Goal: Task Accomplishment & Management: Complete application form

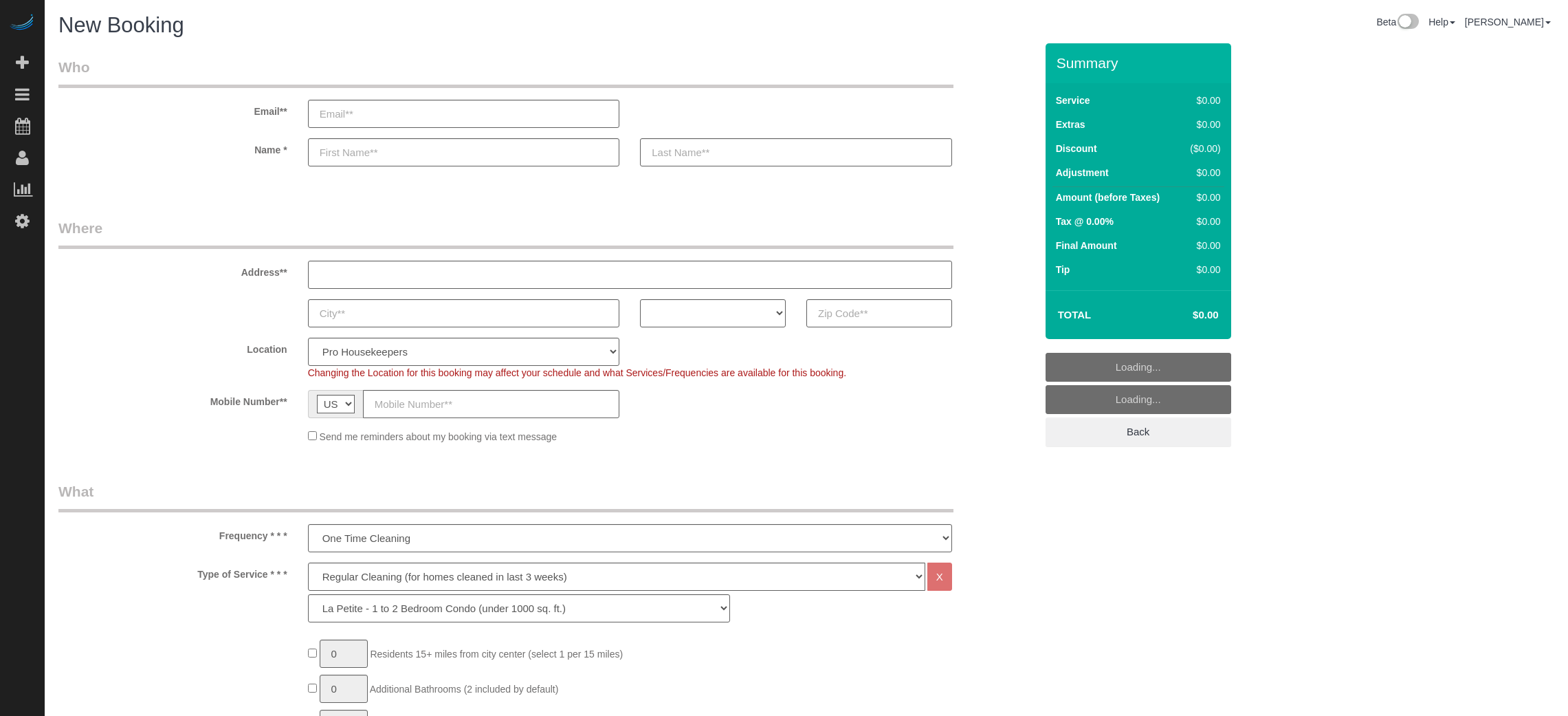
select select "4"
select select "number:9"
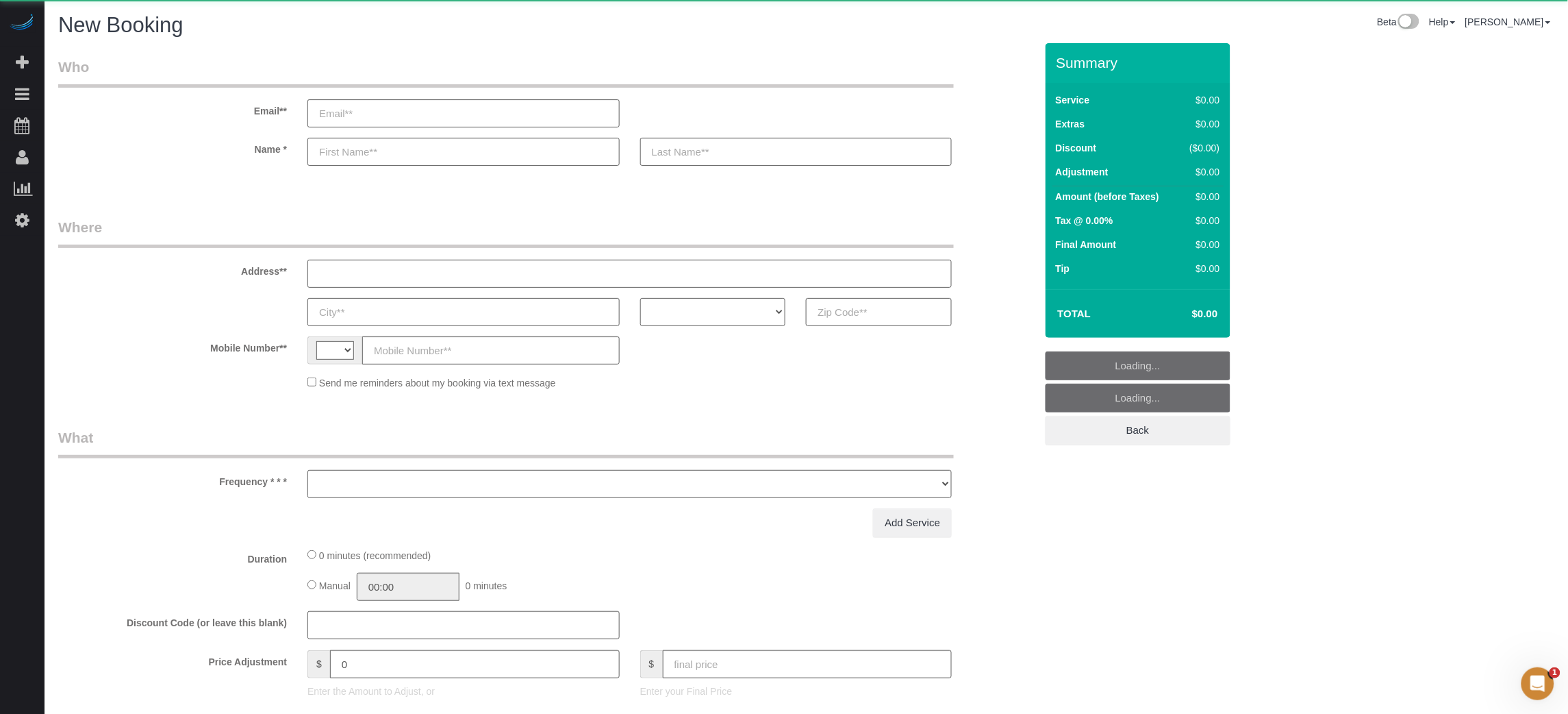
select select "string:[GEOGRAPHIC_DATA]"
select select "object:1176"
select select "4"
select select "number:9"
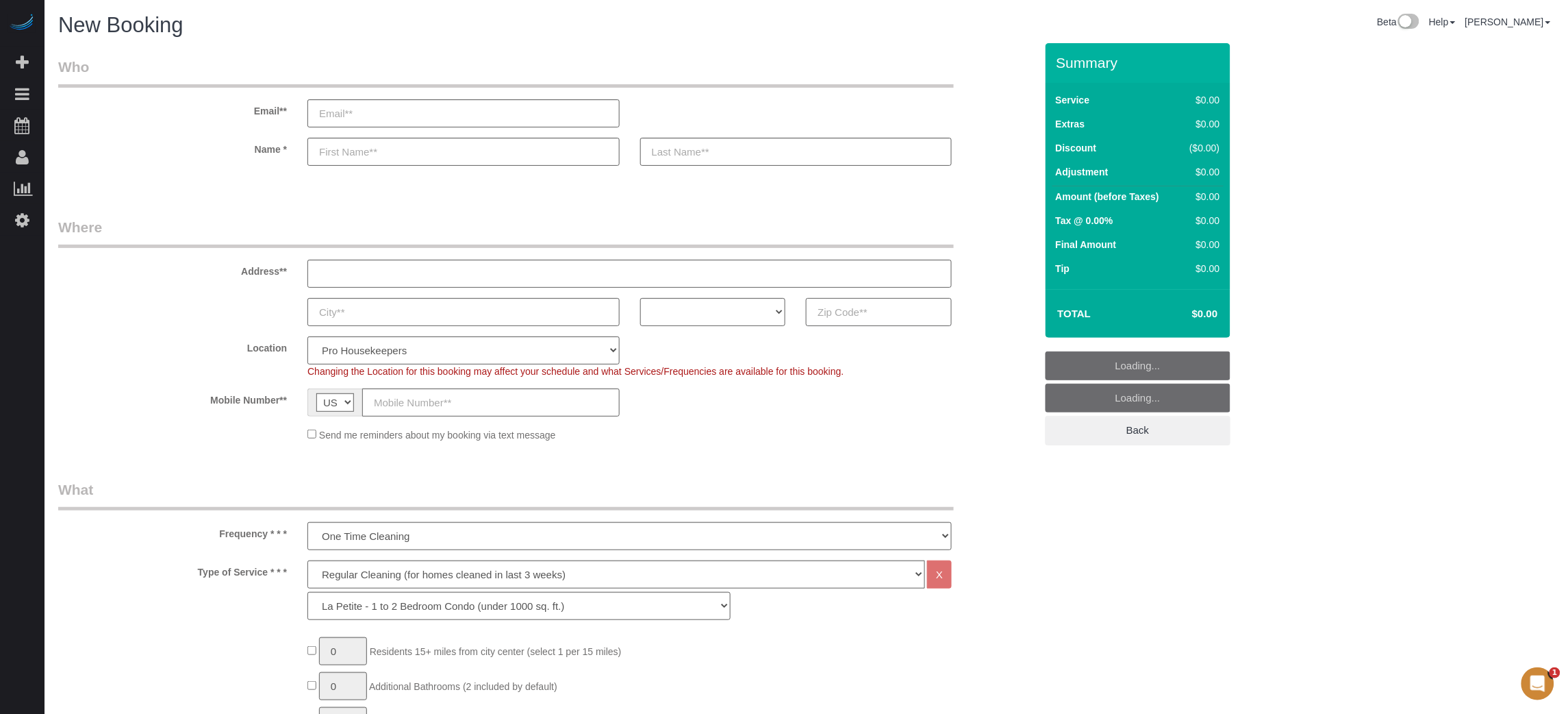
click at [836, 311] on input "text" at bounding box center [879, 312] width 146 height 28
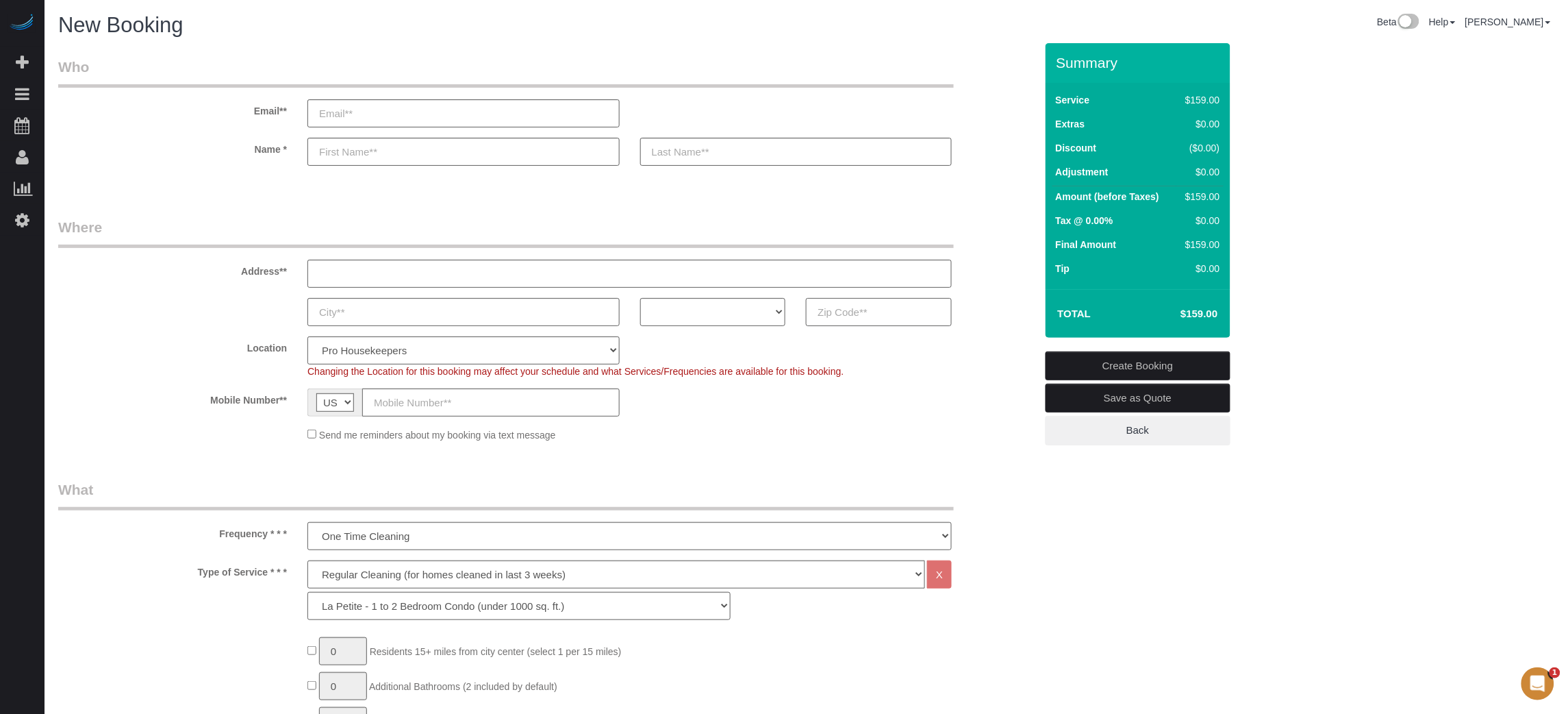
paste input "85268"
type input "85268"
click at [766, 315] on select "AK AL AR AZ CA CO CT DC DE [GEOGRAPHIC_DATA] [GEOGRAPHIC_DATA] HI IA ID IL IN K…" at bounding box center [713, 312] width 146 height 28
select select "AZ"
click at [640, 298] on select "AK AL AR AZ CA CO CT DC DE [GEOGRAPHIC_DATA] [GEOGRAPHIC_DATA] HI IA ID IL IN K…" at bounding box center [713, 312] width 146 height 28
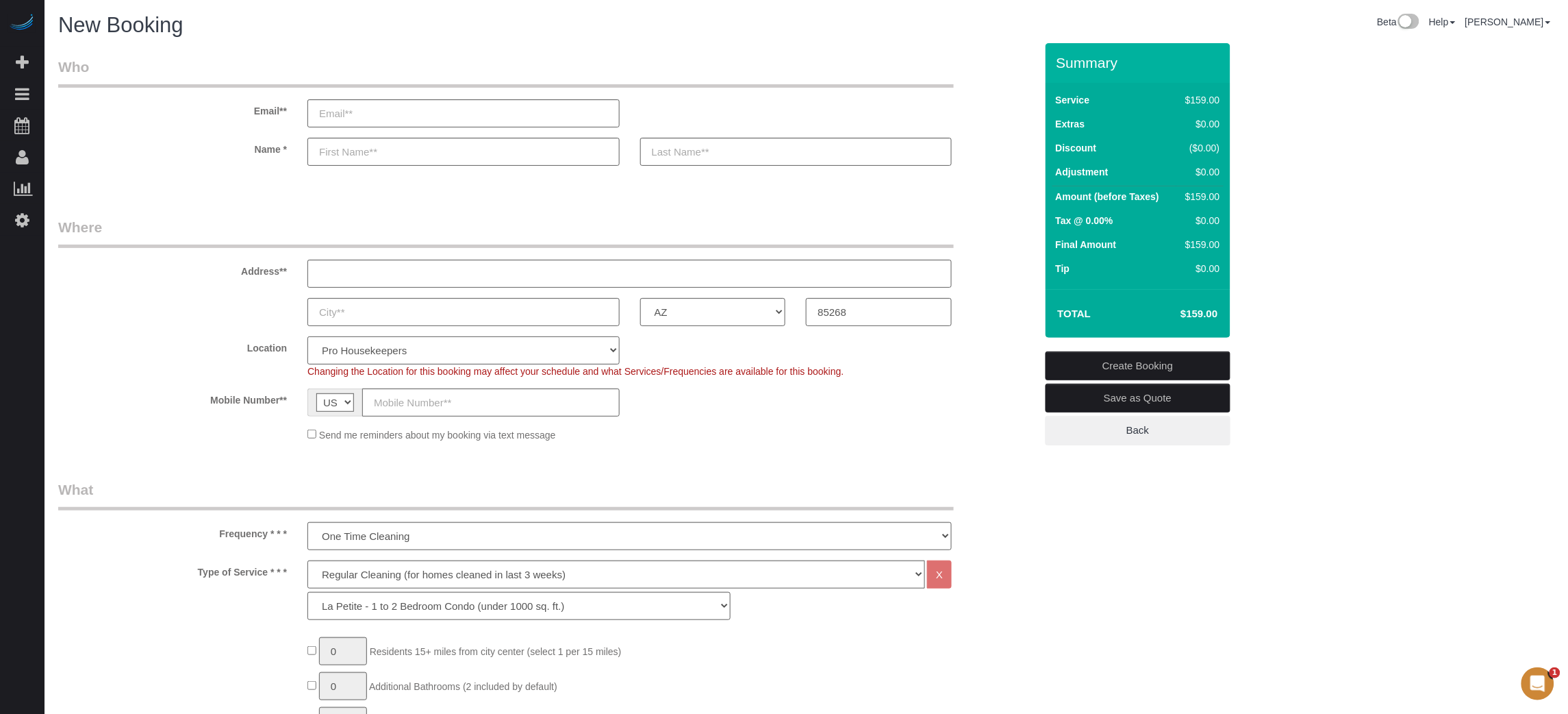
click at [553, 347] on select "Pro Housekeepers [GEOGRAPHIC_DATA] [GEOGRAPHIC_DATA] [GEOGRAPHIC_DATA] [GEOGRAP…" at bounding box center [463, 349] width 312 height 28
select select "21"
click at [307, 336] on select "Pro Housekeepers [GEOGRAPHIC_DATA] [GEOGRAPHIC_DATA] [GEOGRAPHIC_DATA] [GEOGRAP…" at bounding box center [463, 349] width 312 height 28
select select "object:1185"
click at [86, 386] on sui-booking-location "Location Pro Housekeepers [GEOGRAPHIC_DATA] [GEOGRAPHIC_DATA] [GEOGRAPHIC_DATA]…" at bounding box center [546, 388] width 977 height 105
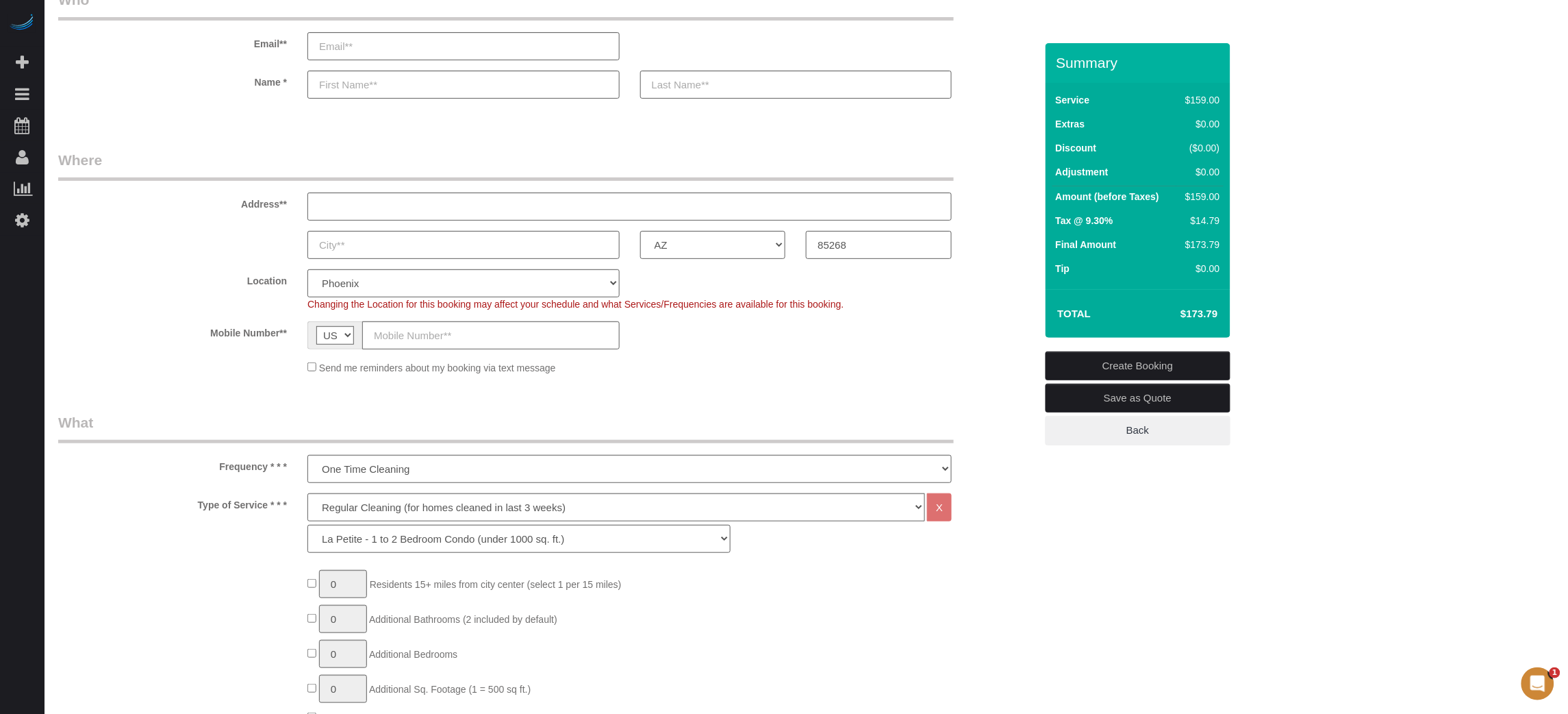
scroll to position [103, 0]
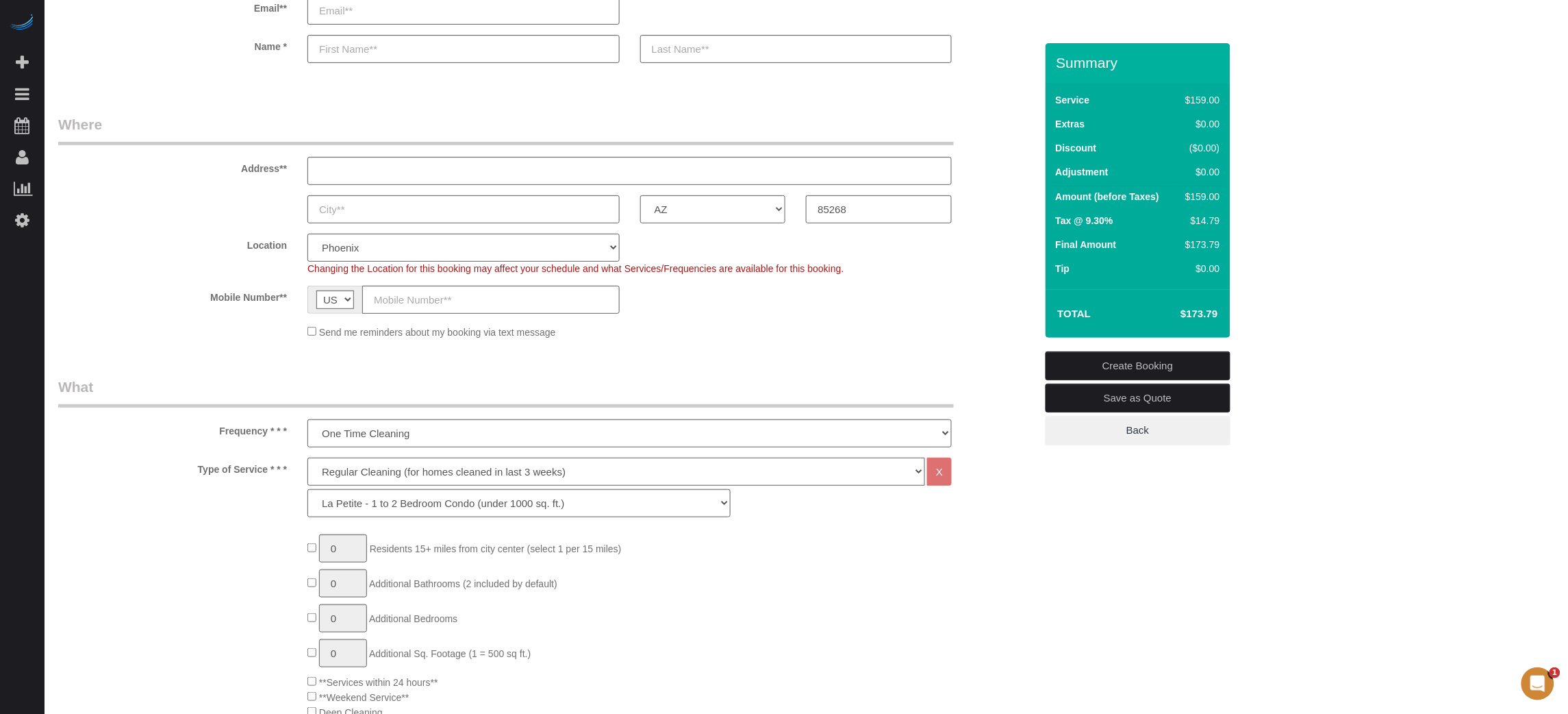
click at [403, 478] on select "Deep Cleaning (for homes that have not been cleaned in 3+ weeks) Spruce Regular…" at bounding box center [616, 471] width 618 height 28
select select "5"
click at [307, 457] on select "Deep Cleaning (for homes that have not been cleaned in 3+ weeks) Spruce Regular…" at bounding box center [616, 471] width 618 height 28
select select "93"
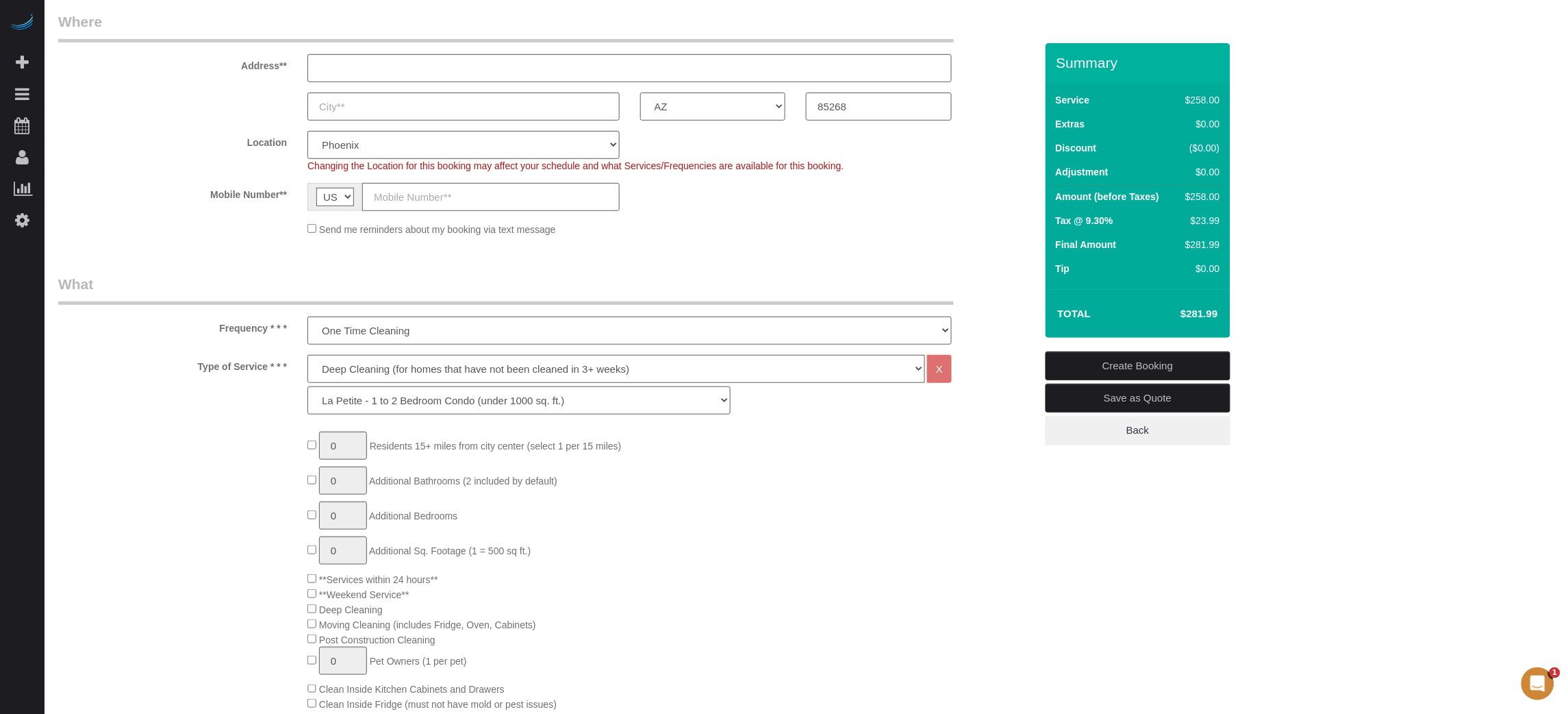
click at [354, 402] on select "La Petite - 1 to 2 Bedroom Condo (under 1000 sq. ft.) La Petite II - 2 Bedroom …" at bounding box center [518, 400] width 423 height 28
click at [289, 392] on div "Type of Service * * * Deep Cleaning (for homes that have not been cleaned in 3+…" at bounding box center [546, 387] width 997 height 67
type input "1"
click at [342, 451] on input "1" at bounding box center [343, 445] width 48 height 28
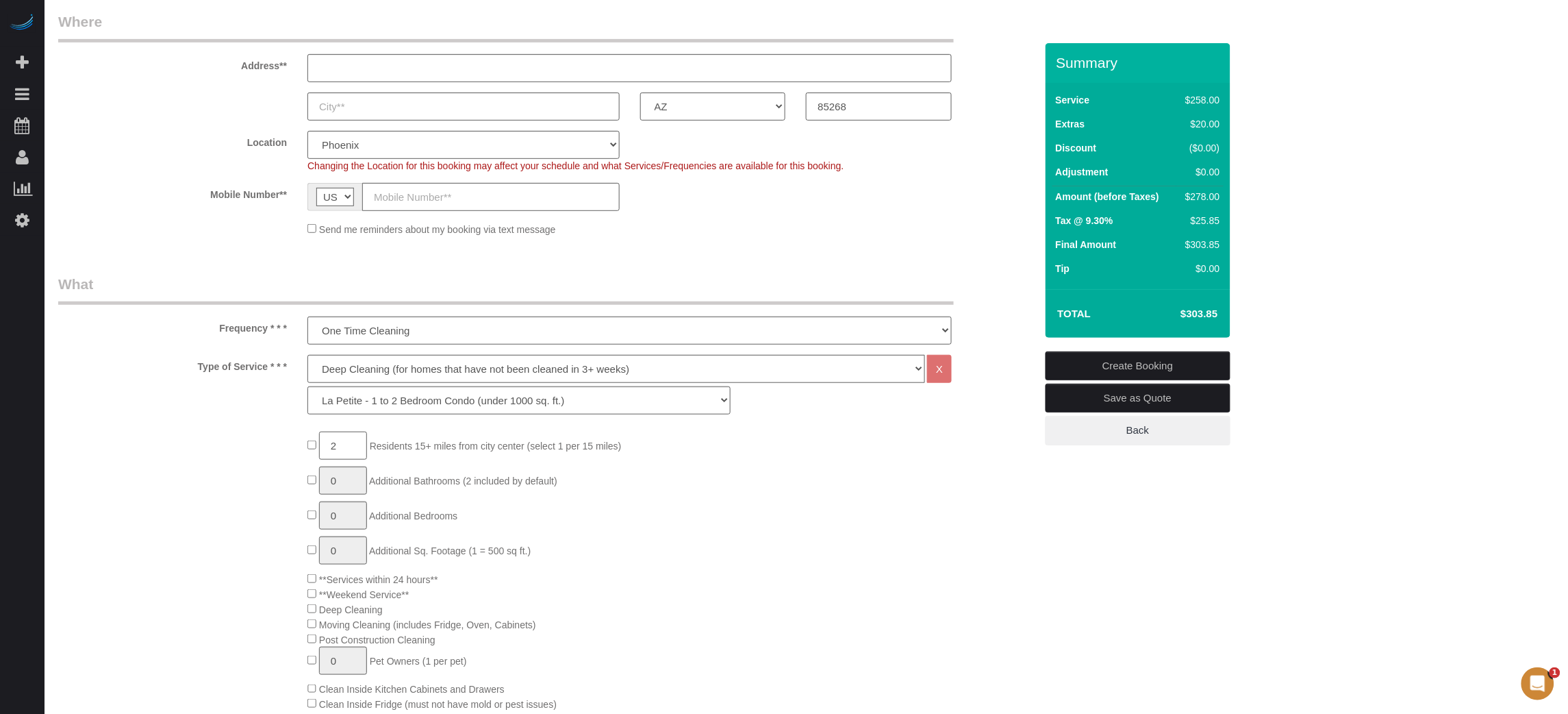
type input "2"
drag, startPoint x: 222, startPoint y: 324, endPoint x: 289, endPoint y: 365, distance: 78.5
click at [241, 336] on div "Frequency * * * One Time Cleaning Weekly Cleaning (20%) - 20.00% (0% for the Fi…" at bounding box center [546, 309] width 997 height 71
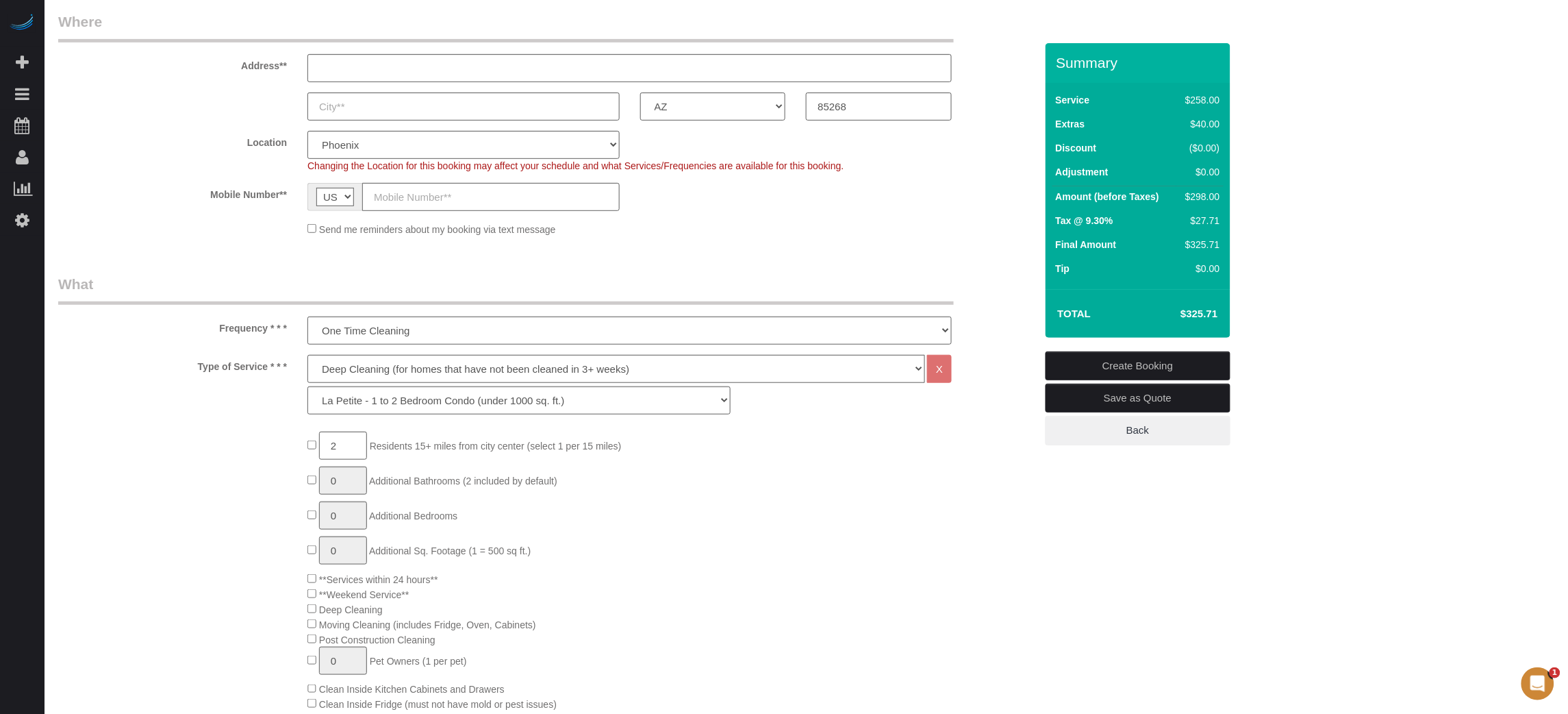
drag, startPoint x: 220, startPoint y: 326, endPoint x: 285, endPoint y: 368, distance: 77.4
click at [259, 358] on label "Type of Service * * *" at bounding box center [173, 364] width 249 height 19
drag, startPoint x: 220, startPoint y: 327, endPoint x: 285, endPoint y: 365, distance: 75.3
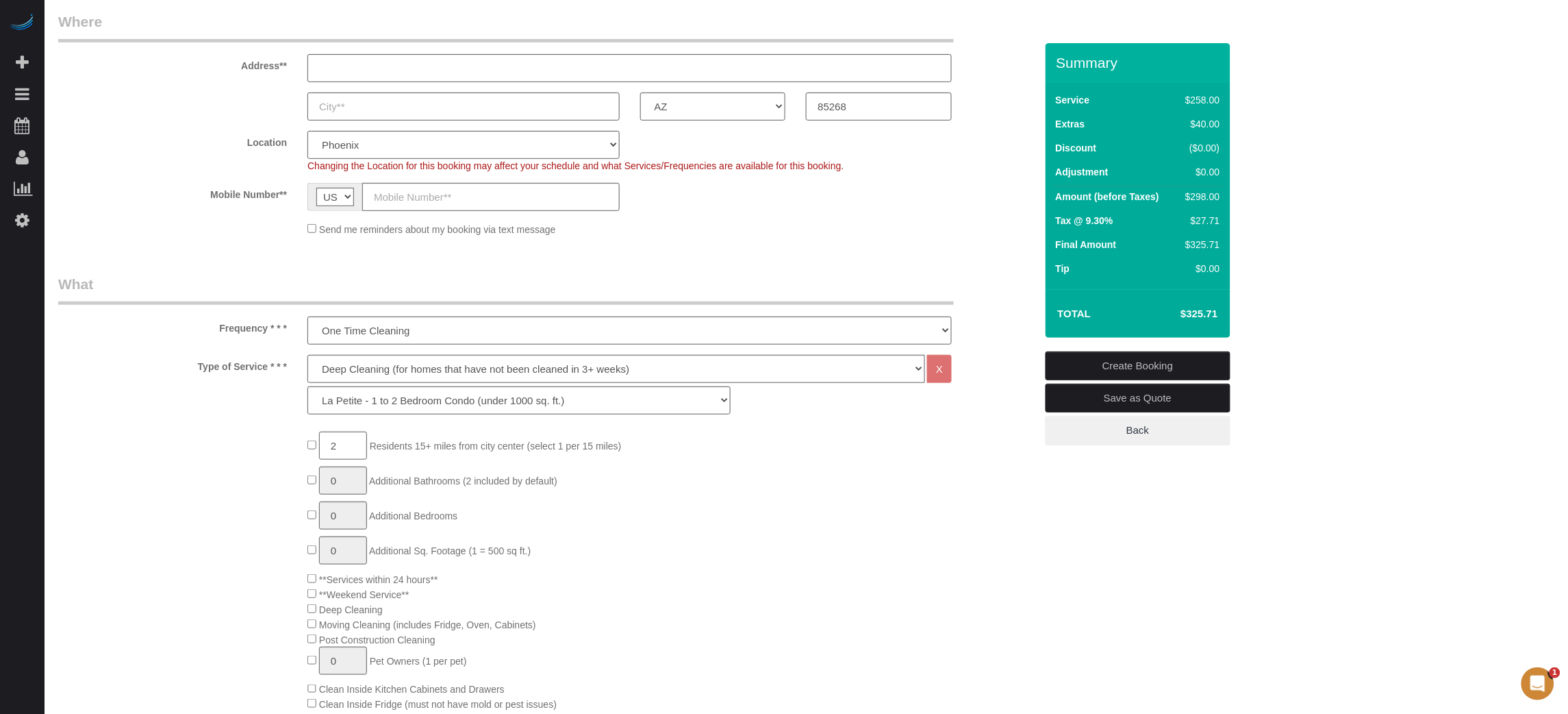
click at [248, 360] on label "Type of Service * * *" at bounding box center [173, 364] width 249 height 19
drag, startPoint x: 220, startPoint y: 327, endPoint x: 286, endPoint y: 370, distance: 78.8
click at [226, 341] on div "Frequency * * * One Time Cleaning Weekly Cleaning (20%) - 20.00% (0% for the Fi…" at bounding box center [546, 309] width 997 height 71
drag, startPoint x: 221, startPoint y: 329, endPoint x: 258, endPoint y: 365, distance: 51.6
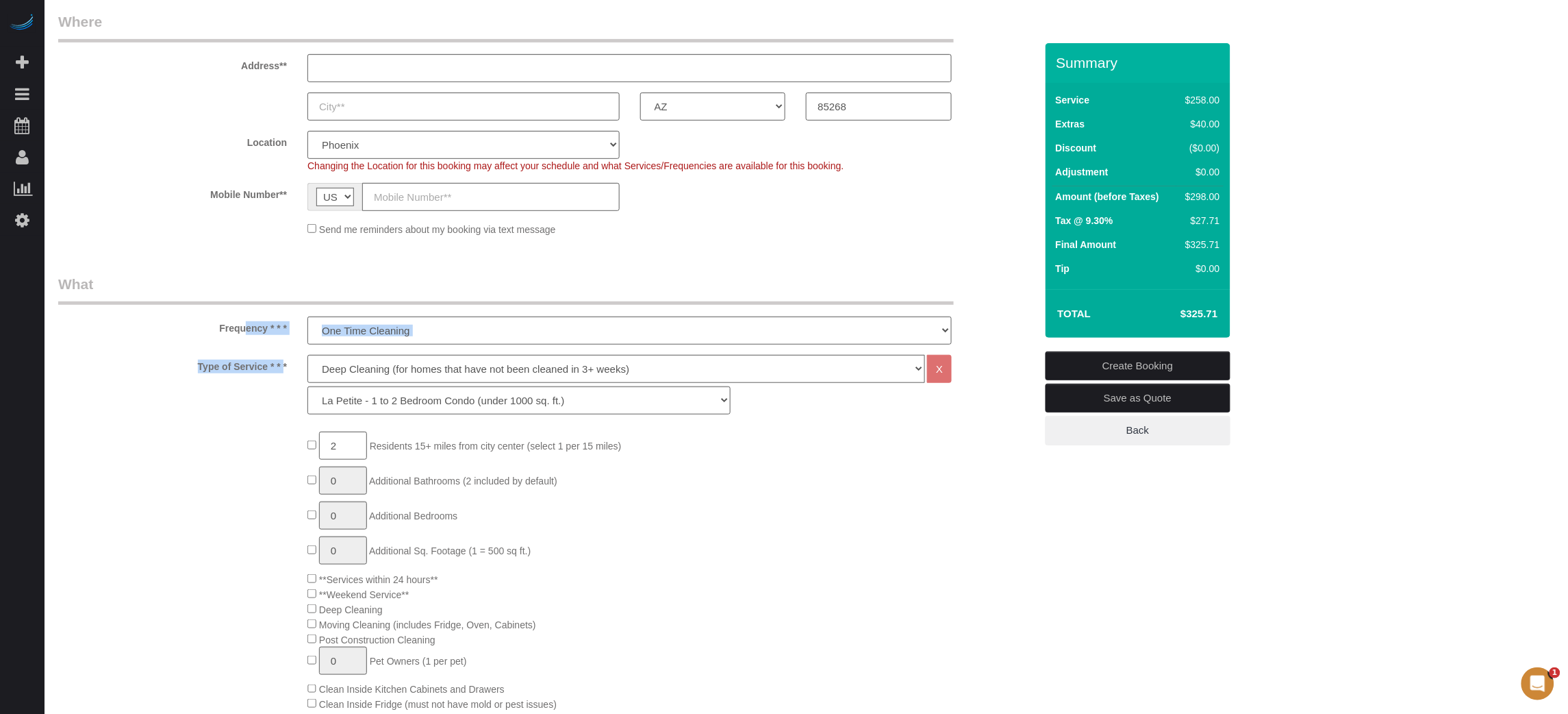
click at [258, 365] on label "Type of Service * * *" at bounding box center [173, 364] width 249 height 19
click at [990, 322] on div "Frequency * * * One Time Cleaning Weekly Cleaning (20%) - 20.00% (0% for the Fi…" at bounding box center [546, 309] width 997 height 71
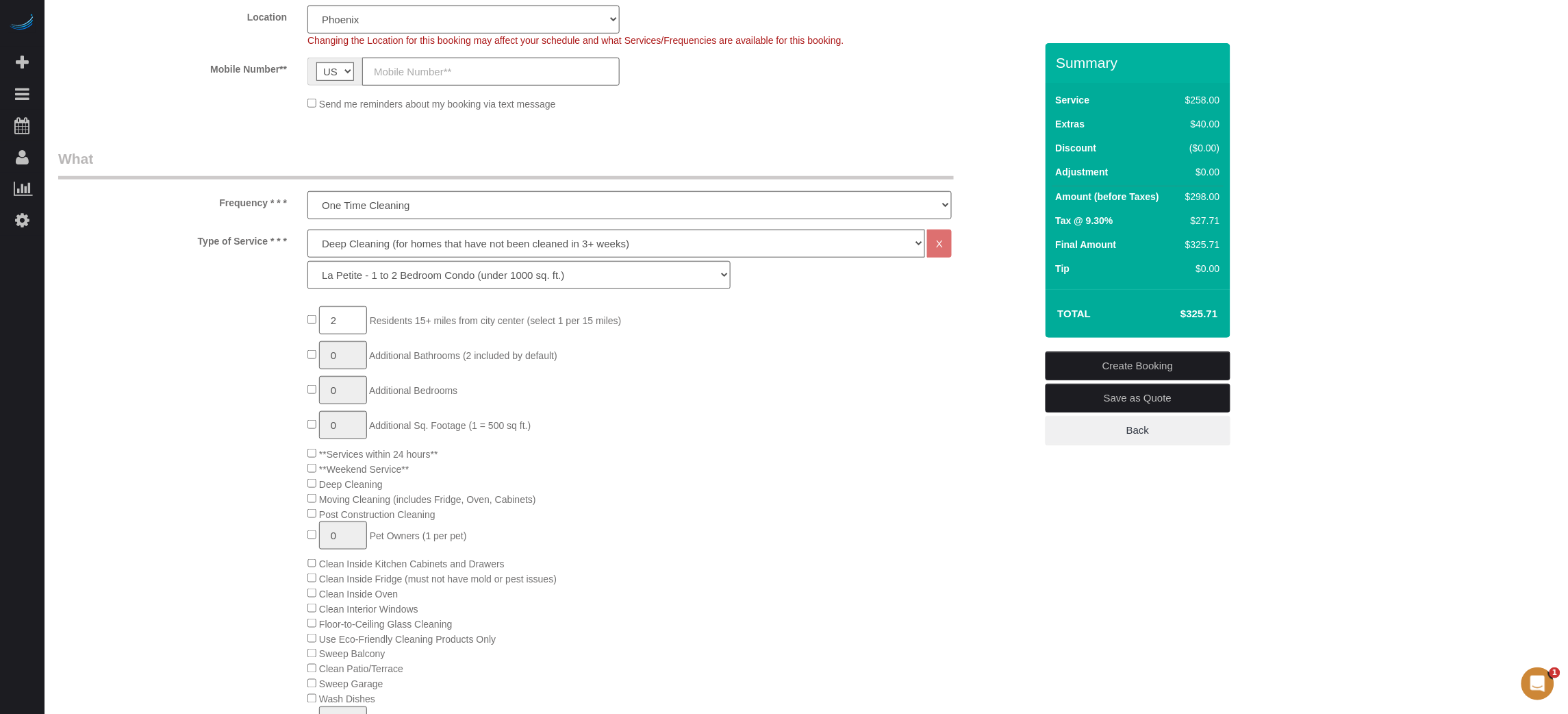
scroll to position [320, 0]
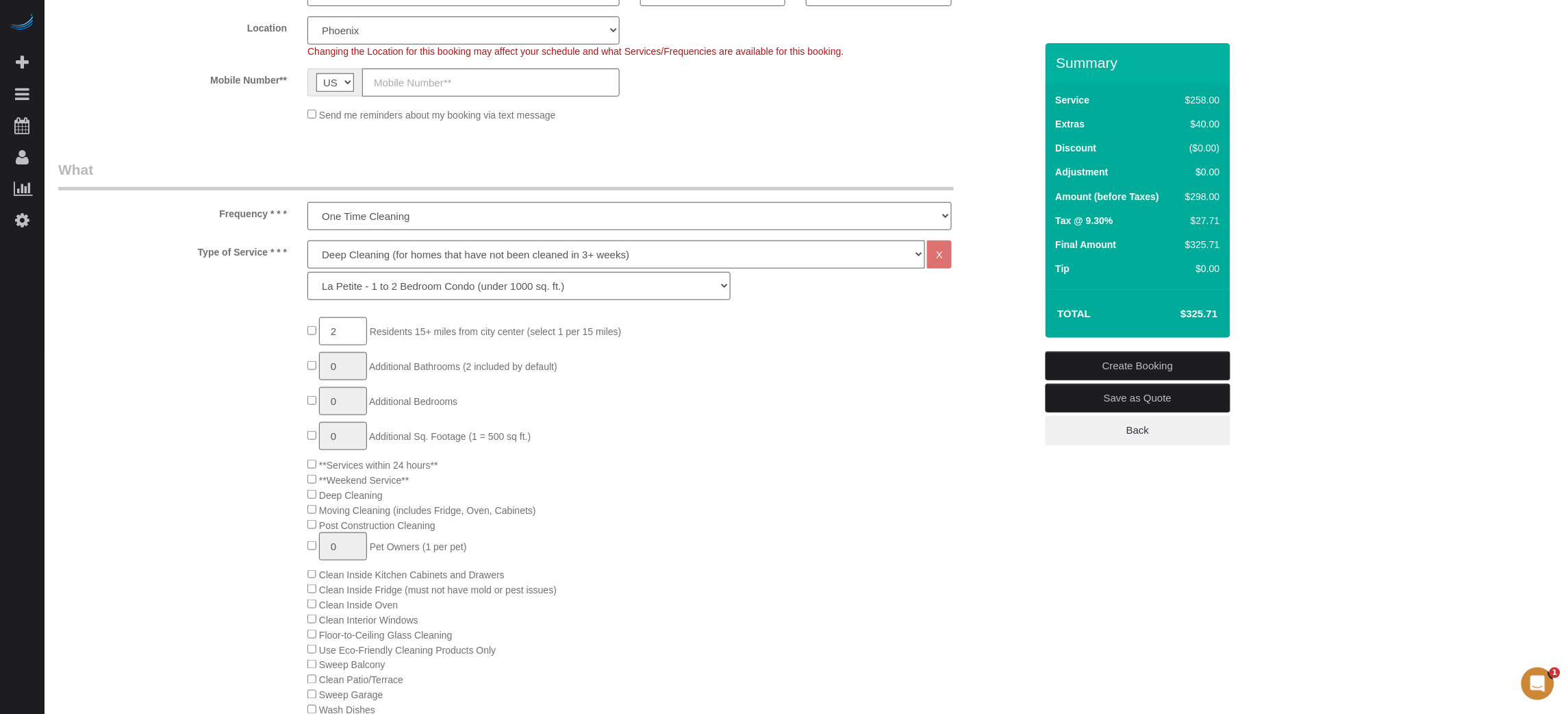
click at [117, 406] on div "2 Residents 15+ miles from [GEOGRAPHIC_DATA] (select 1 per 15 miles) 0 Addition…" at bounding box center [546, 658] width 997 height 680
click at [407, 285] on select "La Petite - 1 to 2 Bedroom Condo (under 1000 sq. ft.) La Petite II - 2 Bedroom …" at bounding box center [518, 285] width 423 height 28
select select "94"
click at [307, 272] on select "La Petite - 1 to 2 Bedroom Condo (under 1000 sq. ft.) La Petite II - 2 Bedroom …" at bounding box center [518, 285] width 423 height 28
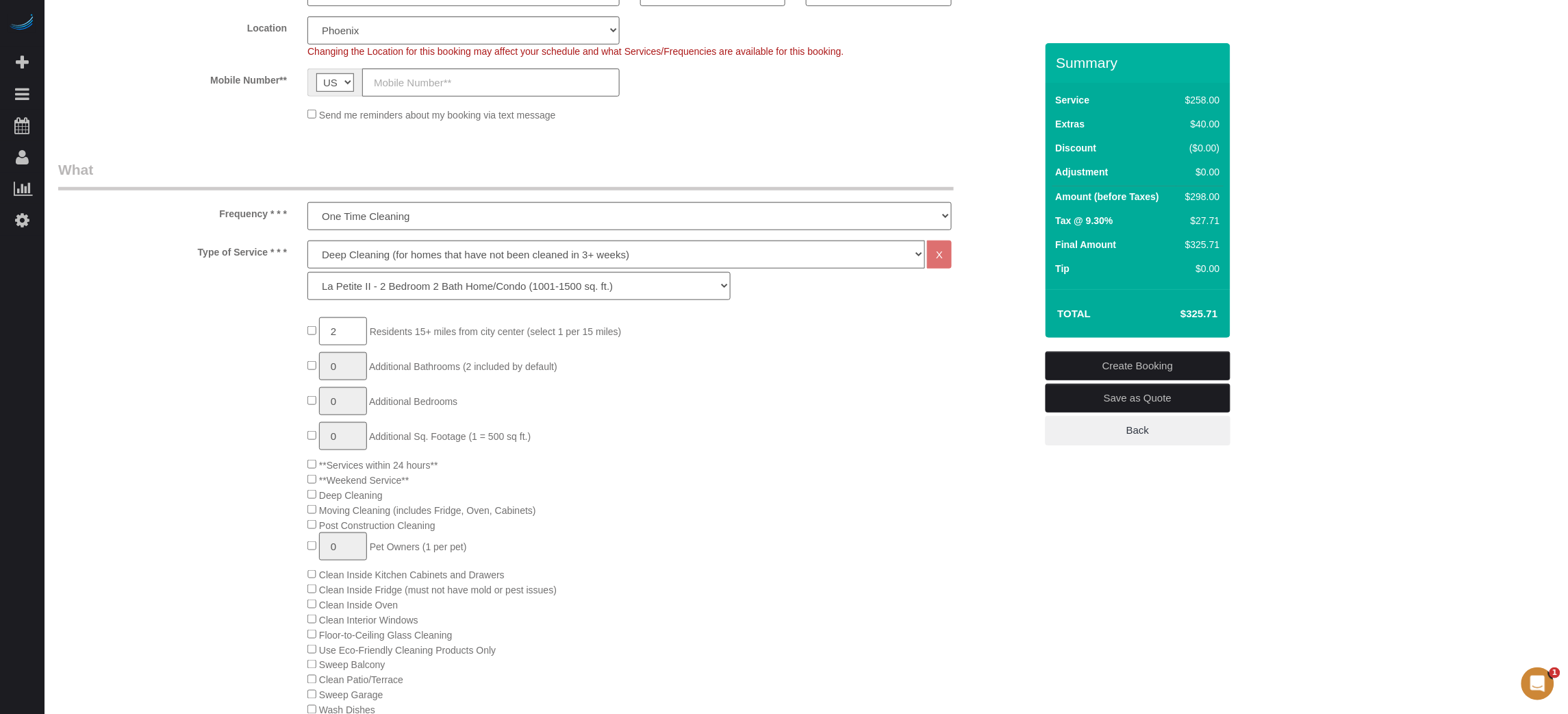
click at [262, 303] on div "Type of Service * * * Deep Cleaning (for homes that have not been cleaned in 3+…" at bounding box center [546, 274] width 997 height 67
click at [988, 258] on div "Type of Service * * * Deep Cleaning (for homes that have not been cleaned in 3+…" at bounding box center [546, 274] width 997 height 67
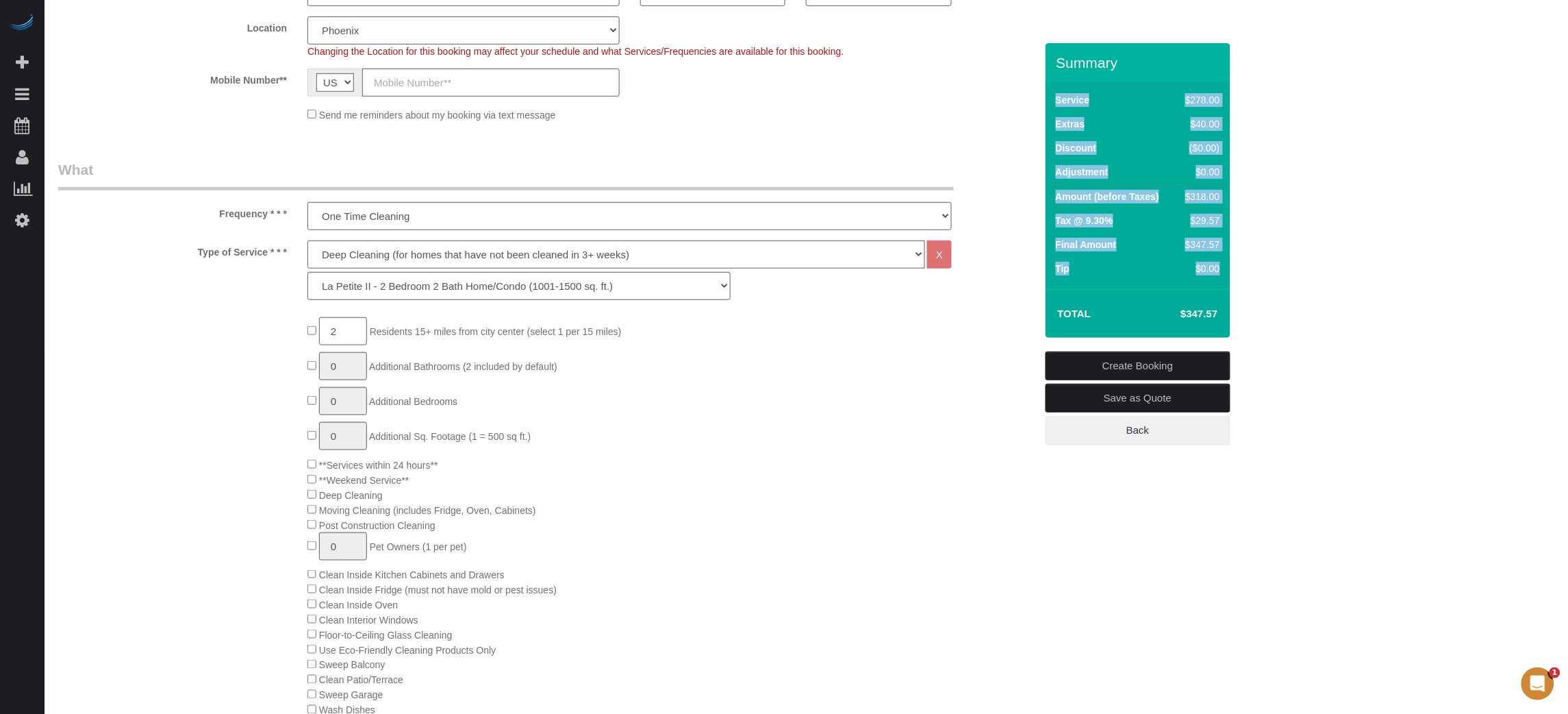
drag, startPoint x: 1057, startPoint y: 61, endPoint x: 1225, endPoint y: 320, distance: 308.7
click at [1225, 320] on div "Summary Service $278.00 Extras $40.00 Discount ($0.00) Adjustment $0.00 Amount …" at bounding box center [1138, 190] width 185 height 295
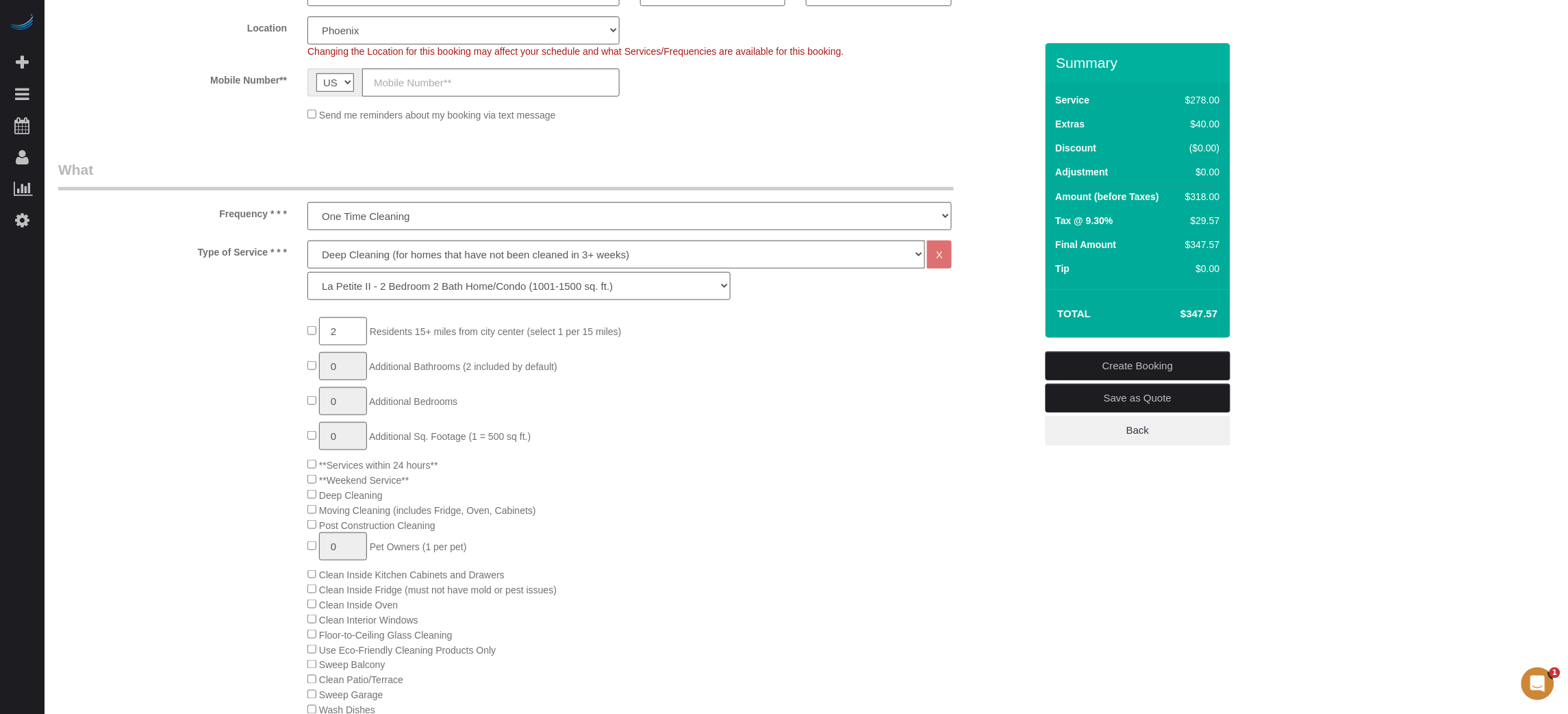
click at [993, 168] on div "Frequency * * * One Time Cleaning Weekly Cleaning (20%) - 20.00% (0% for the Fi…" at bounding box center [546, 195] width 997 height 71
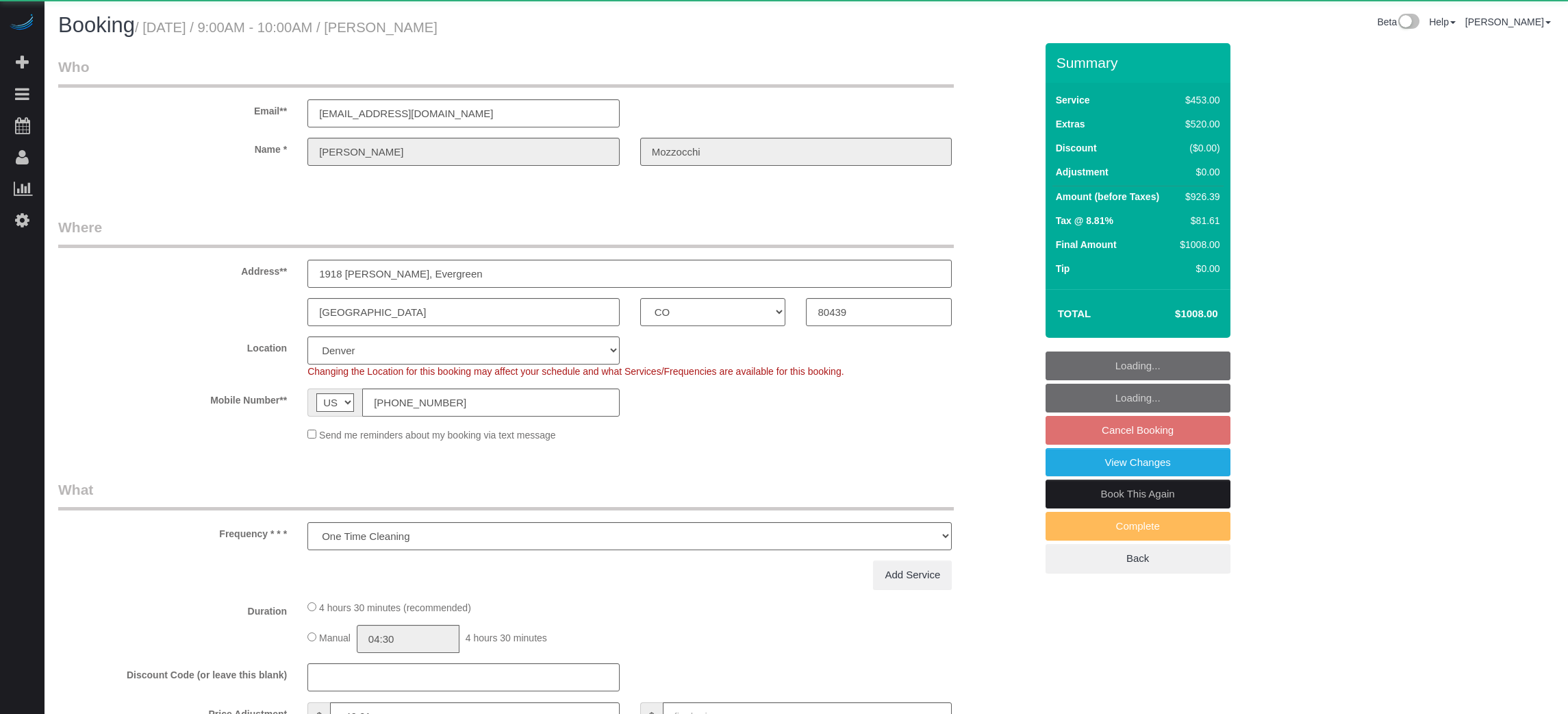
select select "CO"
select select "object:677"
select select "6"
select select "number:9"
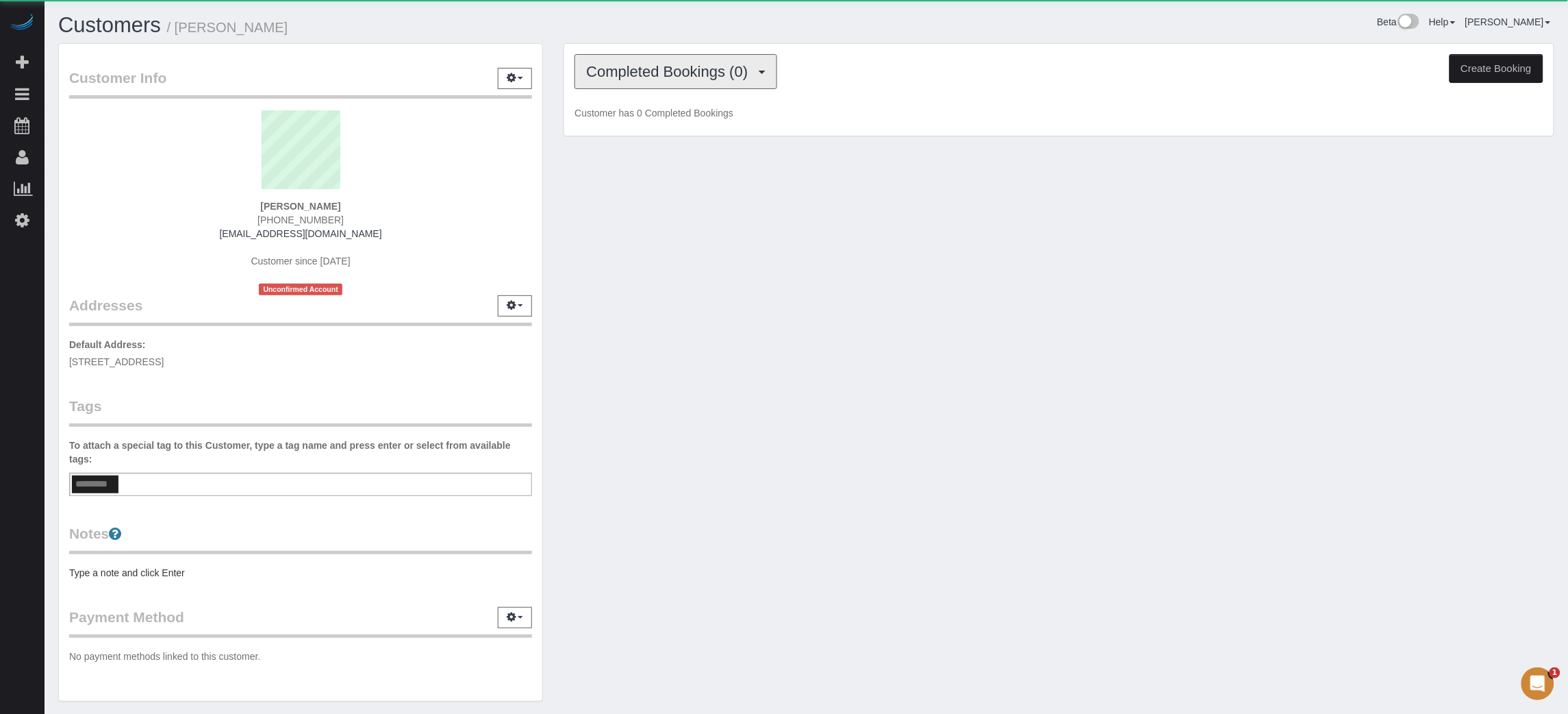
click at [712, 83] on button "Completed Bookings (0)" at bounding box center [676, 71] width 203 height 35
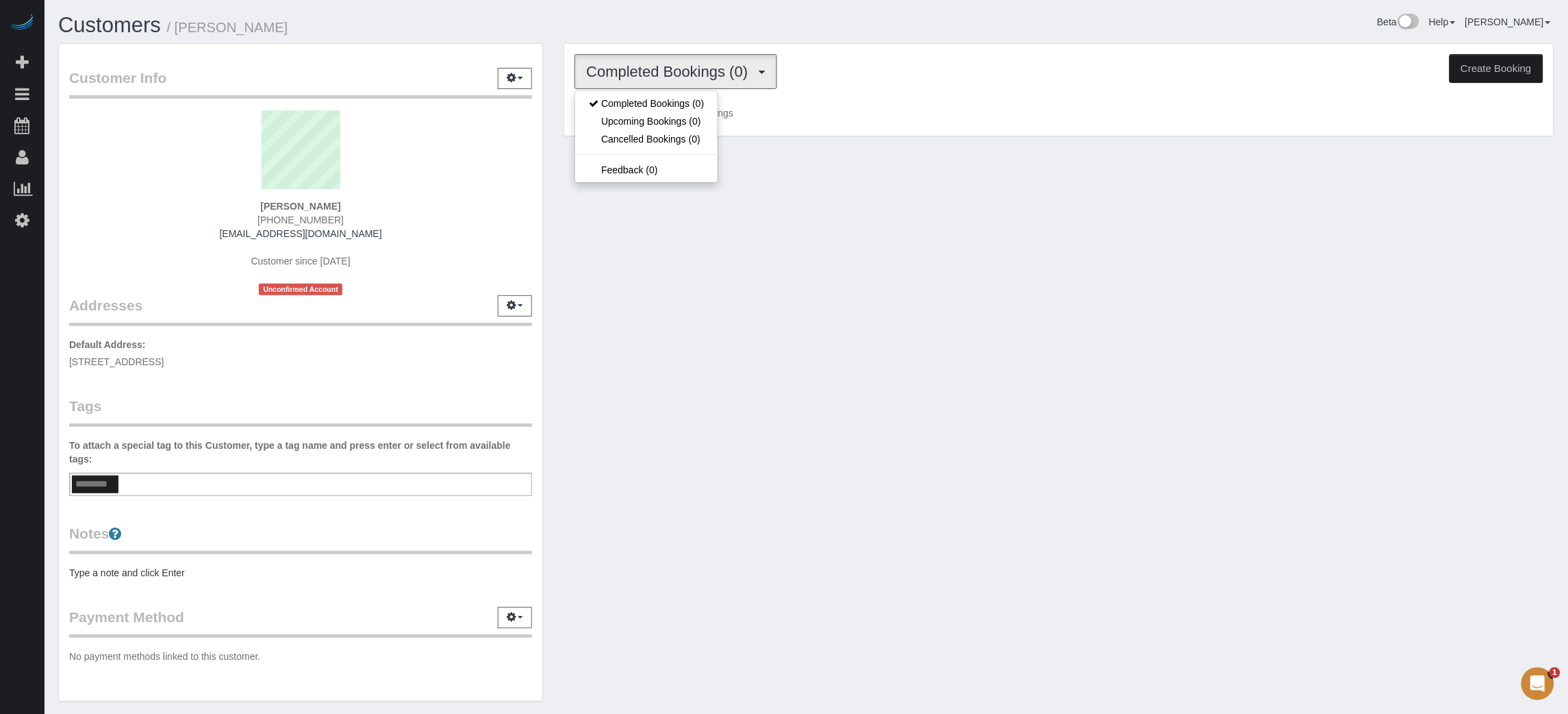
click at [712, 83] on button "Completed Bookings (0)" at bounding box center [676, 71] width 203 height 35
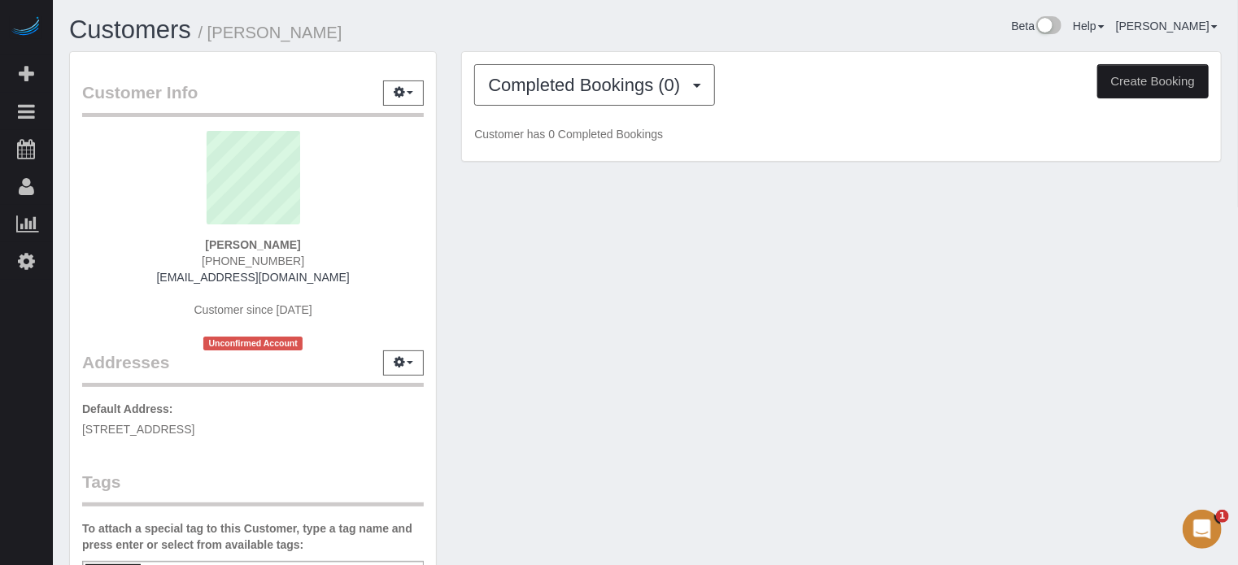
drag, startPoint x: 1690, startPoint y: 2, endPoint x: 766, endPoint y: 264, distance: 959.8
click at [766, 264] on div "Customer Info Edit Contact Info Send Message Email Preferences Special Sales Ta…" at bounding box center [645, 450] width 1177 height 798
click at [1185, 68] on button "Create Booking" at bounding box center [1153, 81] width 111 height 34
select select "FL"
select select "number:9"
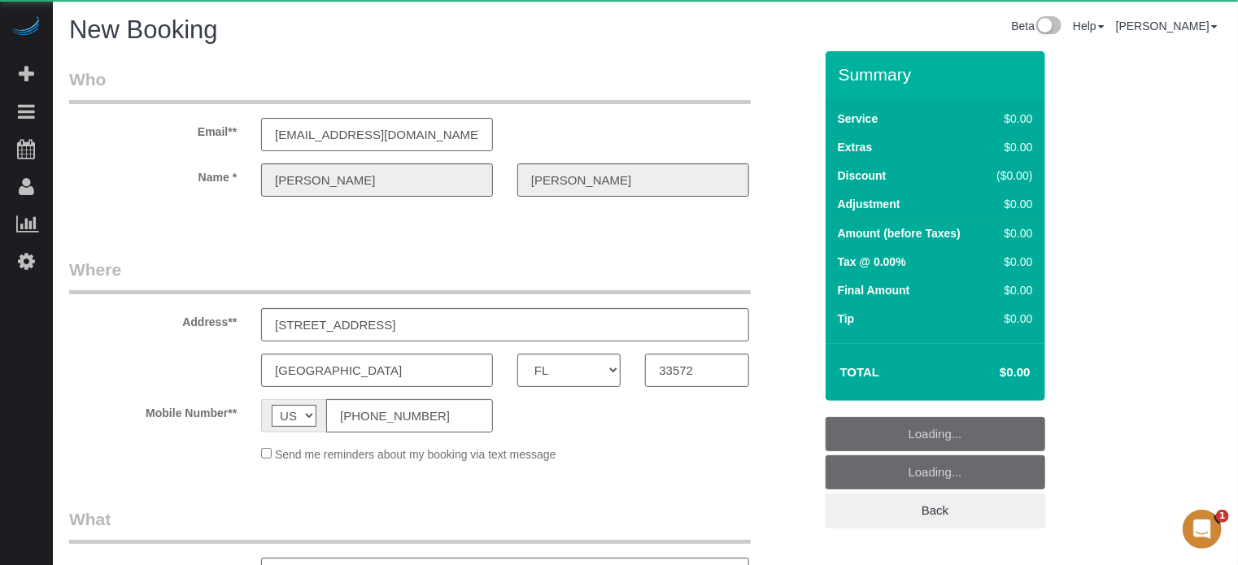
select select "object:1170"
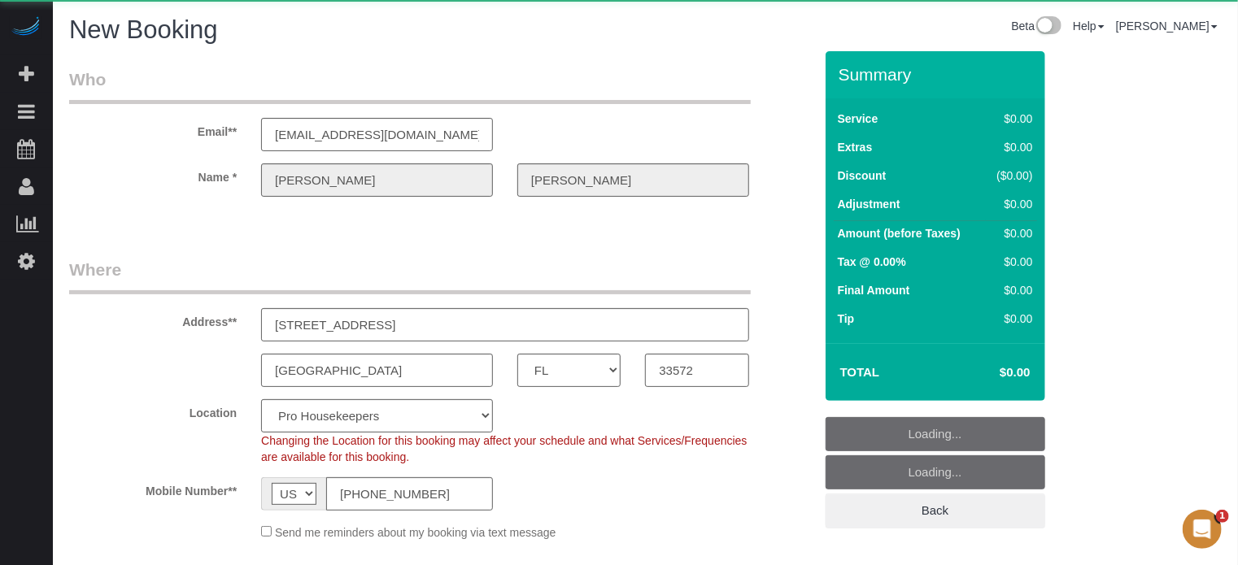
select select "4"
select select "23"
select select "object:1306"
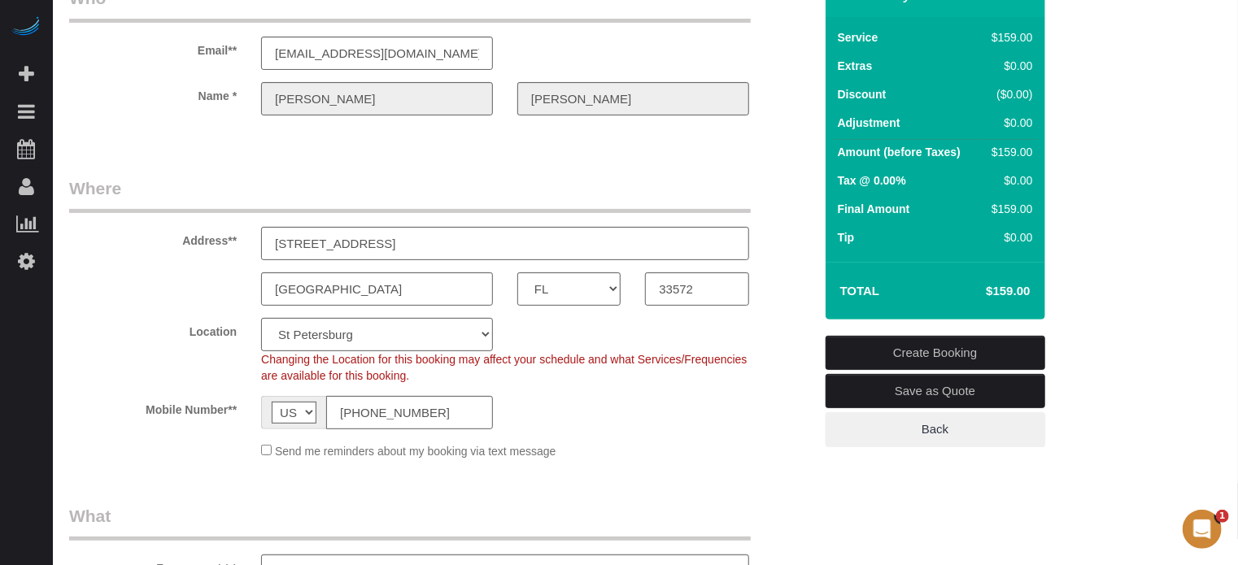
scroll to position [163, 0]
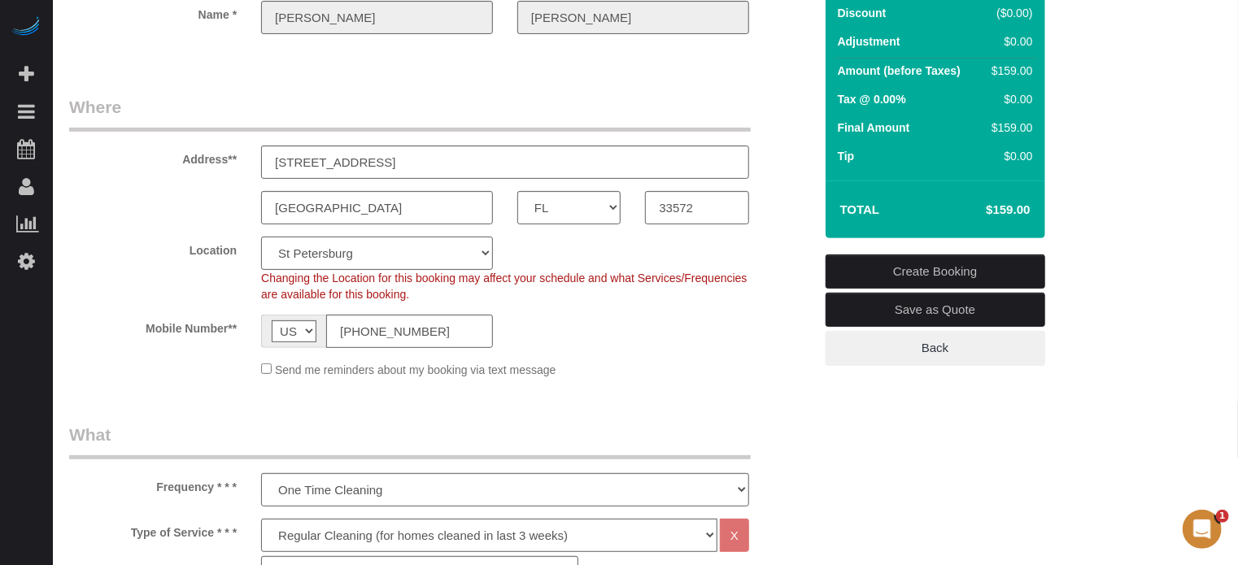
click at [474, 248] on select "Pro Housekeepers [GEOGRAPHIC_DATA] [GEOGRAPHIC_DATA] [GEOGRAPHIC_DATA] [GEOGRAP…" at bounding box center [377, 253] width 232 height 33
select select "24"
click at [261, 237] on select "Pro Housekeepers [GEOGRAPHIC_DATA] [GEOGRAPHIC_DATA] [GEOGRAPHIC_DATA] [GEOGRAP…" at bounding box center [377, 253] width 232 height 33
select select "object:1355"
click at [758, 247] on div "Location Pro Housekeepers Atlanta Austin Boston Chicago Cincinnati Clearwater D…" at bounding box center [441, 270] width 769 height 66
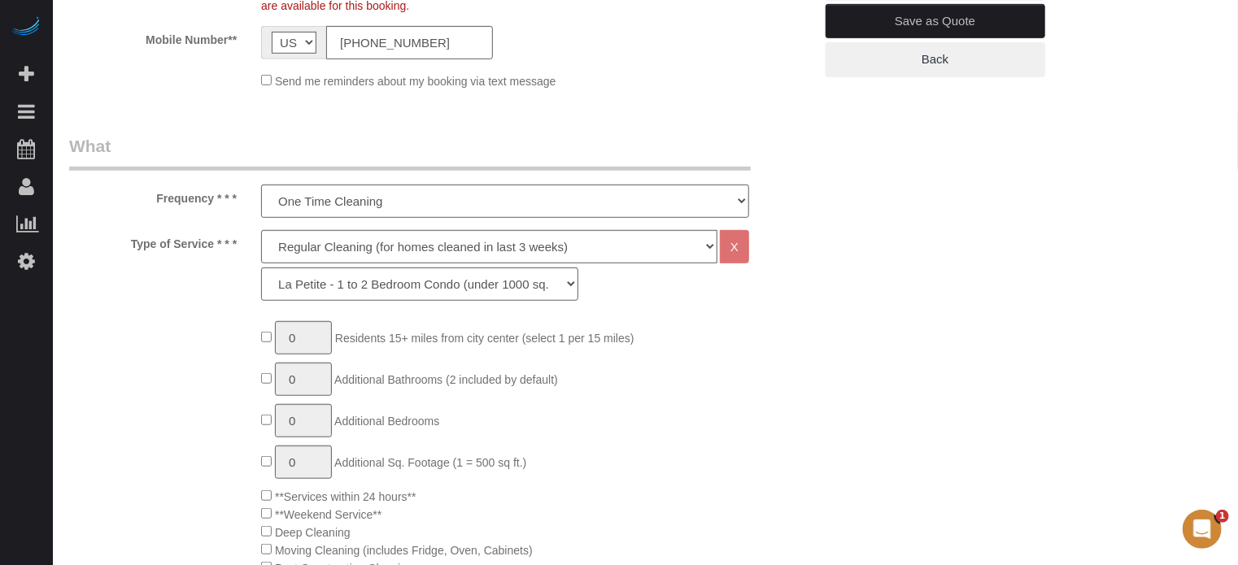
scroll to position [488, 0]
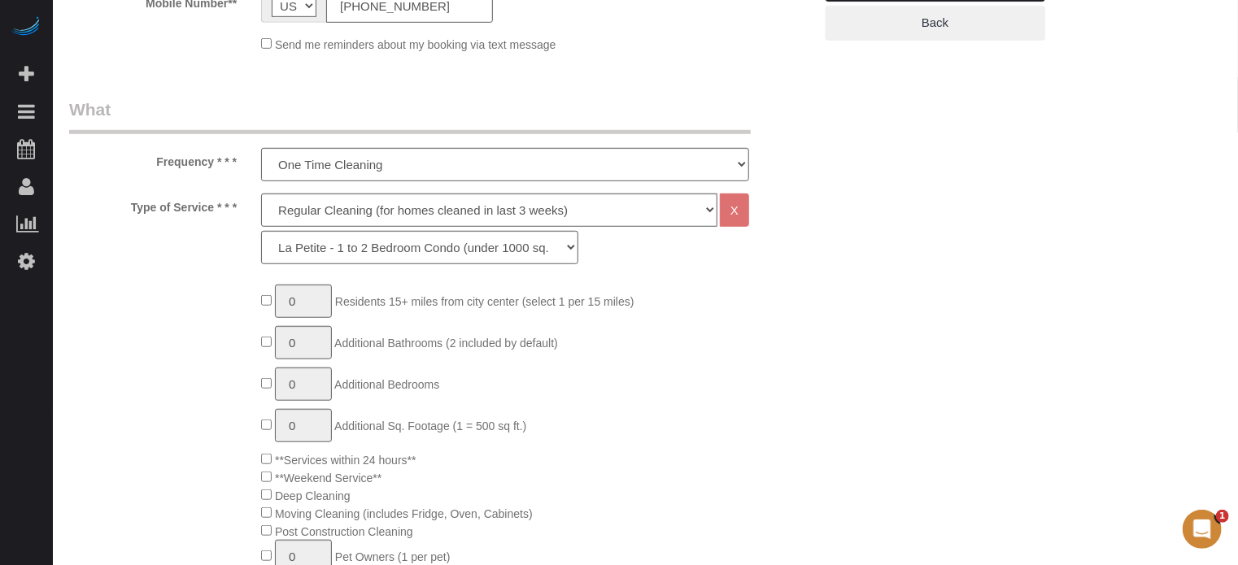
click at [352, 219] on select "Deep Cleaning (for homes that have not been cleaned in 3+ weeks) Spruce Regular…" at bounding box center [489, 210] width 456 height 33
select select "5"
click at [261, 194] on select "Deep Cleaning (for homes that have not been cleaned in 3+ weeks) Spruce Regular…" at bounding box center [489, 210] width 456 height 33
click at [334, 254] on select "La Petite - 1 to 2 Bedroom Condo (under 1000 sq. ft.) La Petite II - 2 Bedroom …" at bounding box center [419, 247] width 317 height 33
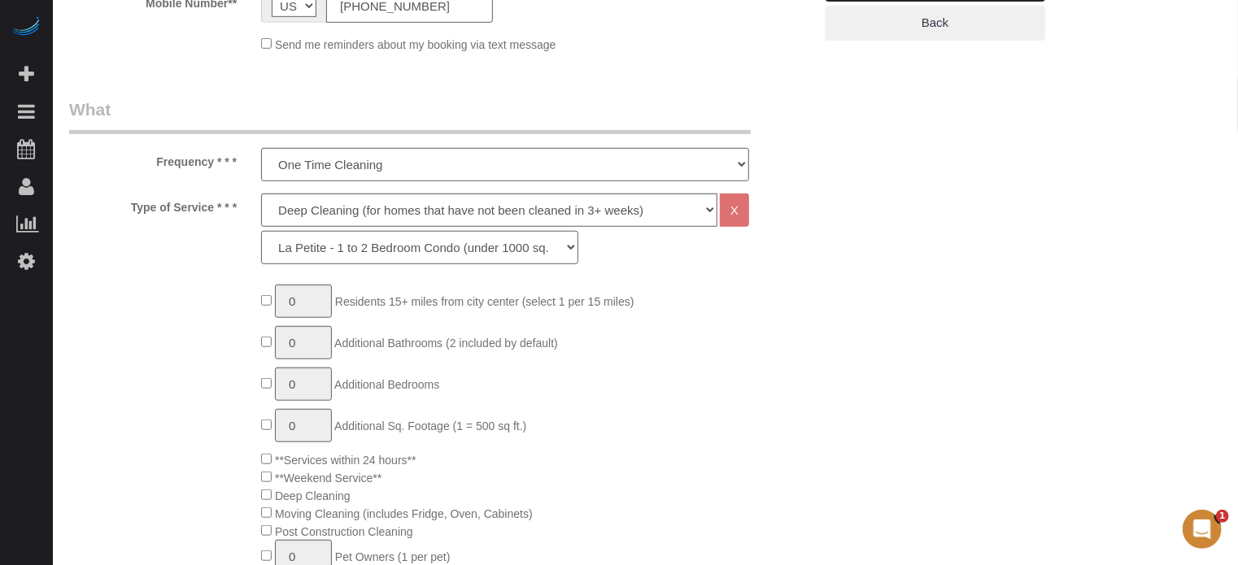
select select "95"
click at [261, 231] on select "La Petite - 1 to 2 Bedroom Condo (under 1000 sq. ft.) La Petite II - 2 Bedroom …" at bounding box center [419, 247] width 317 height 33
drag, startPoint x: 302, startPoint y: 305, endPoint x: 273, endPoint y: 304, distance: 29.3
click at [273, 304] on span "1 Residents 15+ miles from city center (select 1 per 15 miles)" at bounding box center [447, 301] width 373 height 13
type input "2"
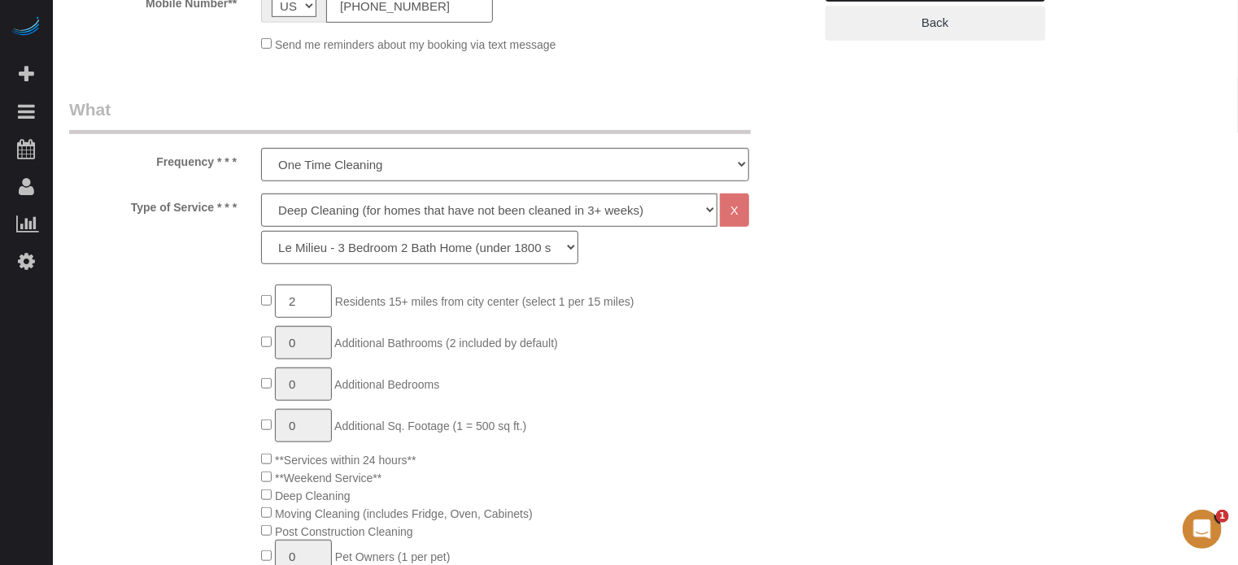
click at [272, 342] on span "0 Additional Bathrooms (2 included by default)" at bounding box center [409, 343] width 297 height 13
type input "1"
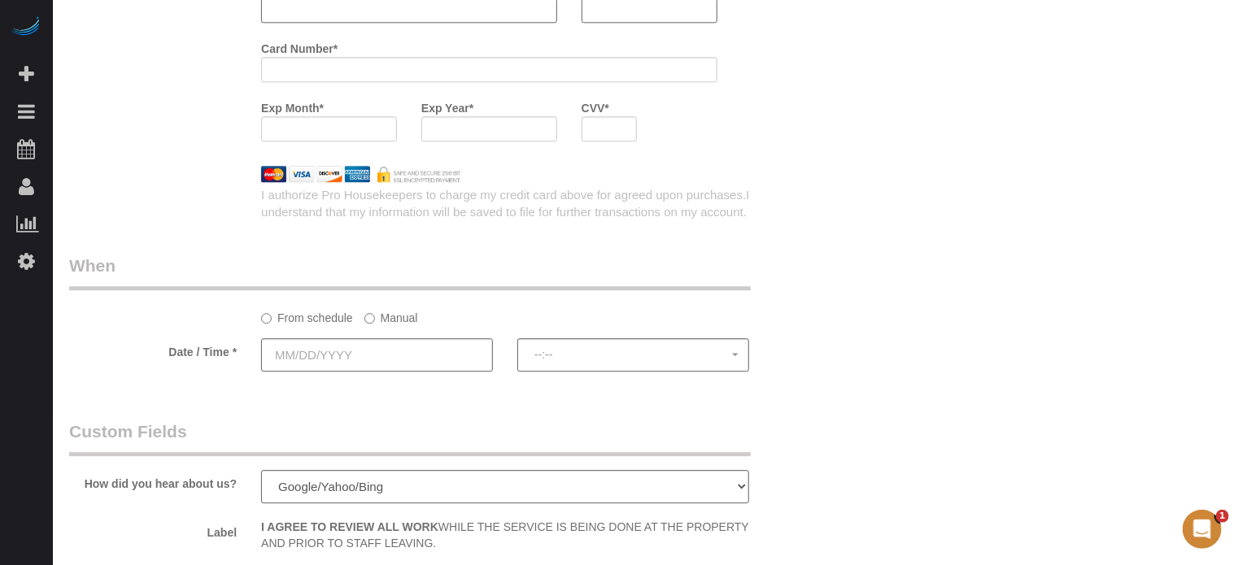
scroll to position [2197, 0]
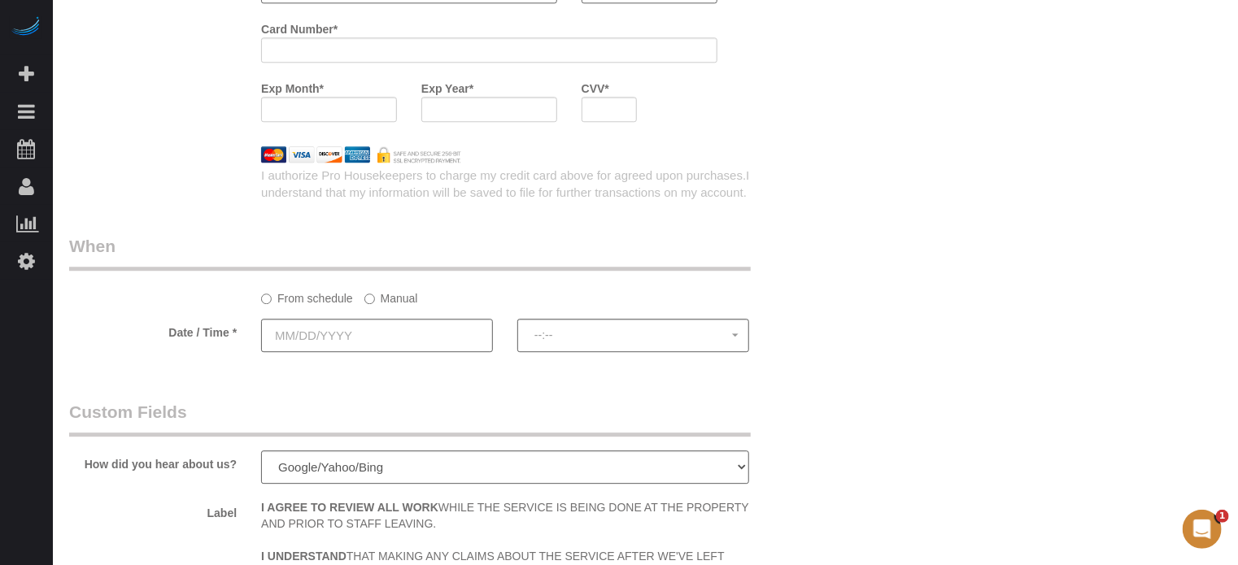
scroll to position [2138, 0]
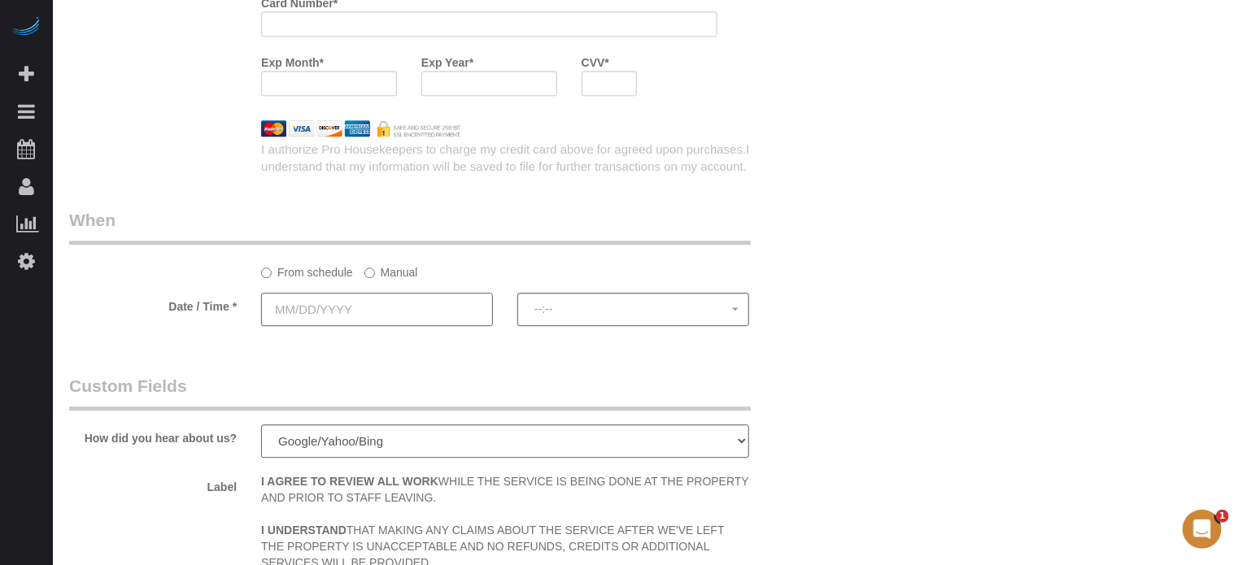
click at [430, 321] on input "text" at bounding box center [377, 309] width 232 height 33
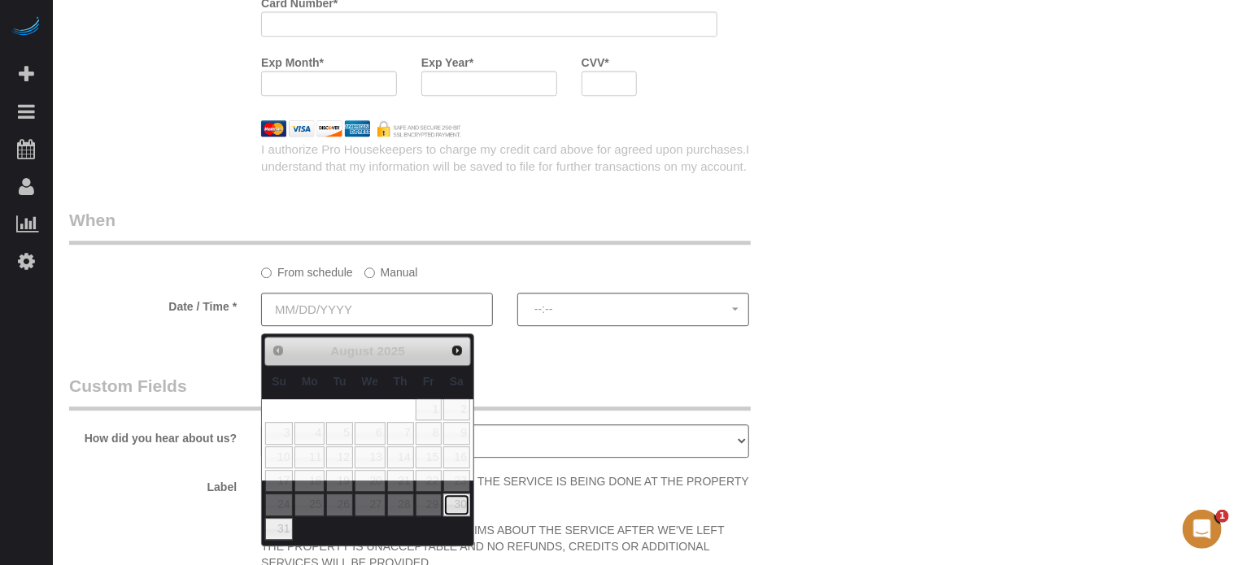
click at [449, 499] on link "30" at bounding box center [456, 505] width 27 height 22
type input "08/30/2025"
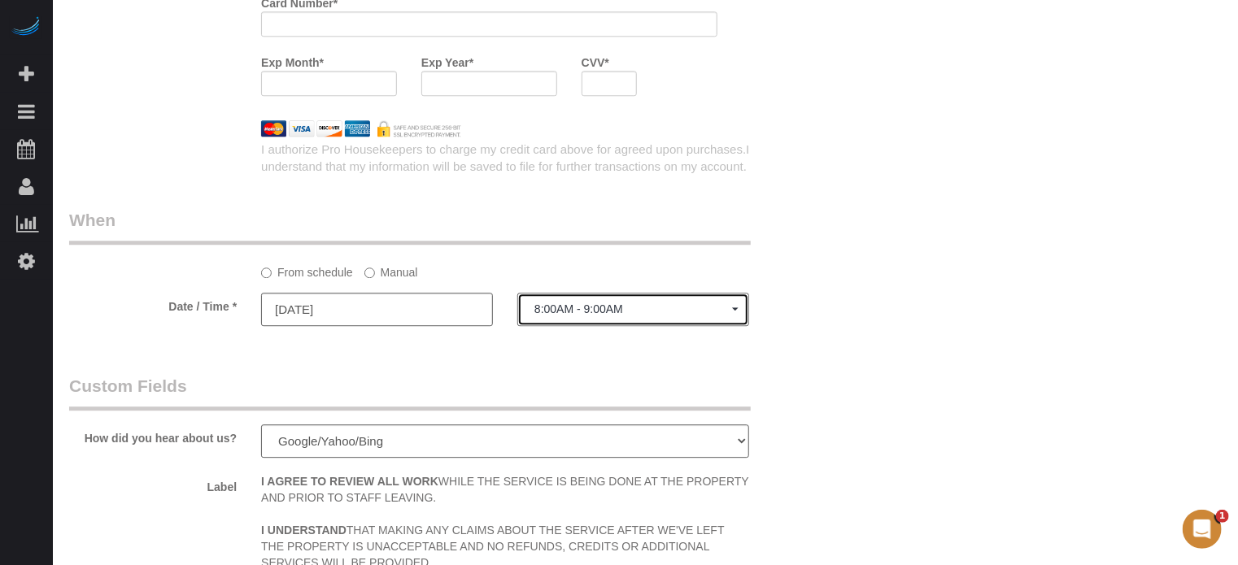
click at [552, 324] on button "8:00AM - 9:00AM" at bounding box center [633, 309] width 232 height 33
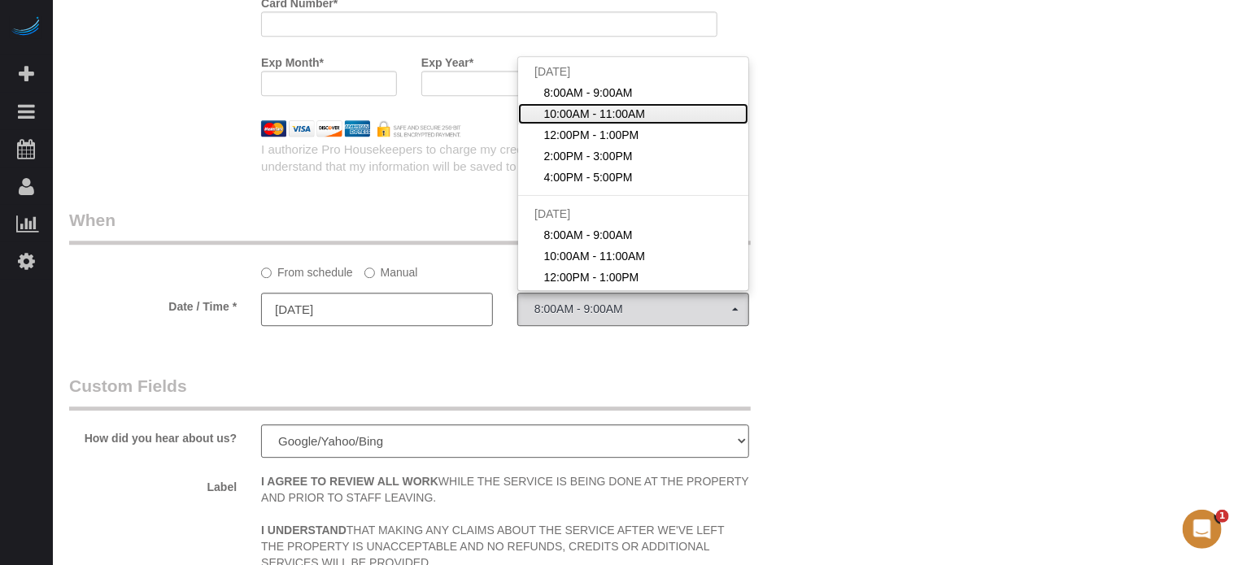
click at [561, 121] on span "10:00AM - 11:00AM" at bounding box center [595, 114] width 102 height 16
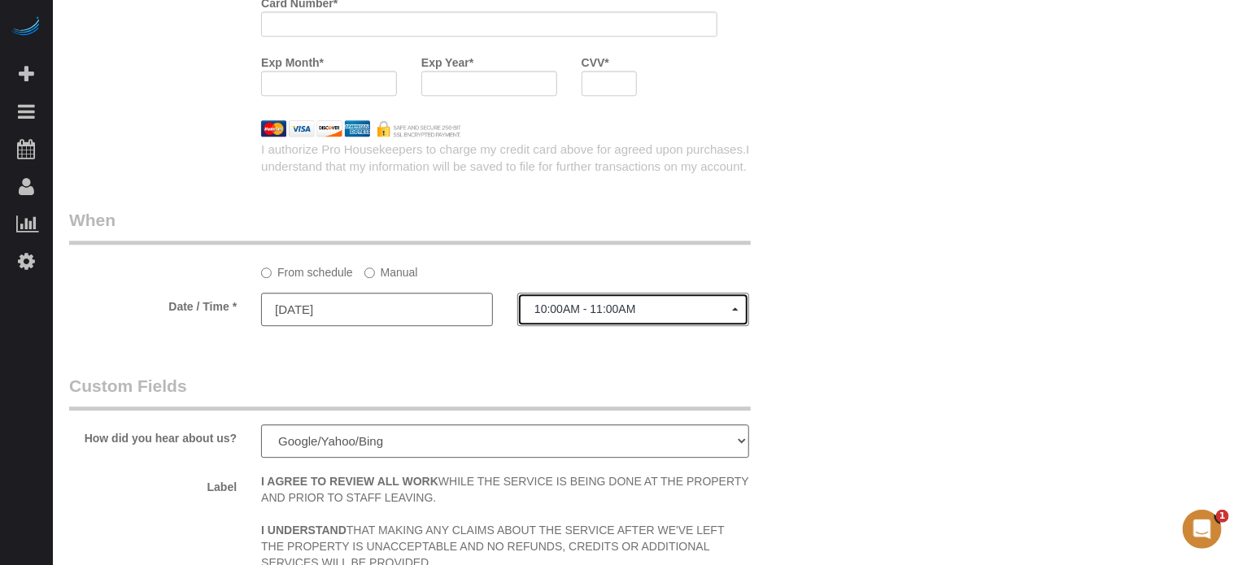
click at [580, 316] on span "10:00AM - 11:00AM" at bounding box center [634, 309] width 198 height 13
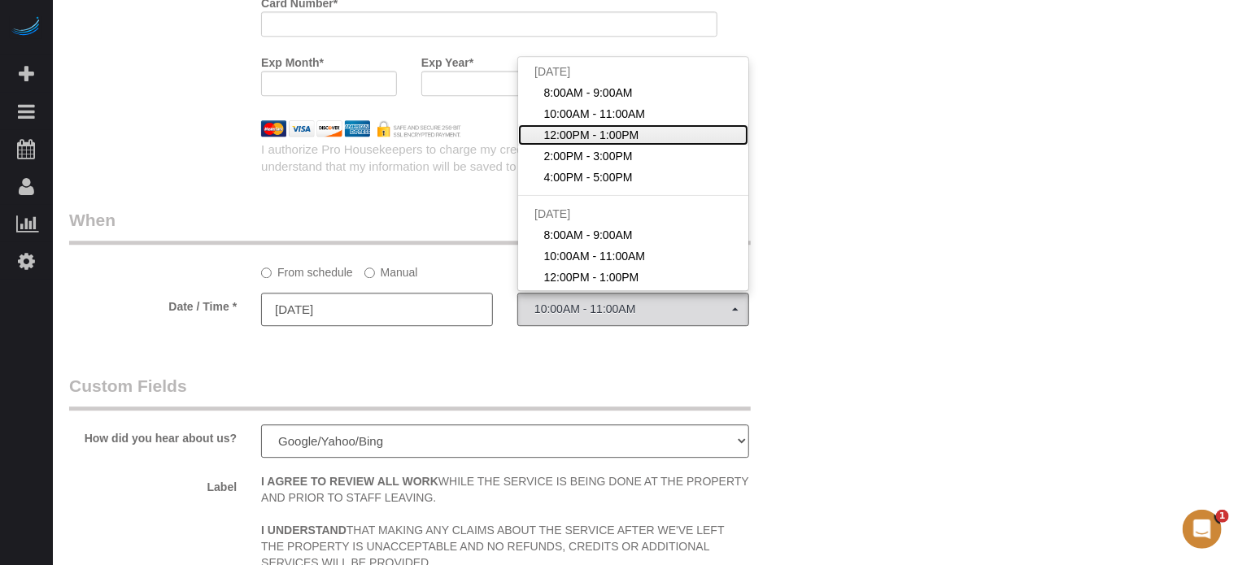
click at [581, 143] on span "12:00PM - 1:00PM" at bounding box center [591, 135] width 95 height 16
select select "spot3"
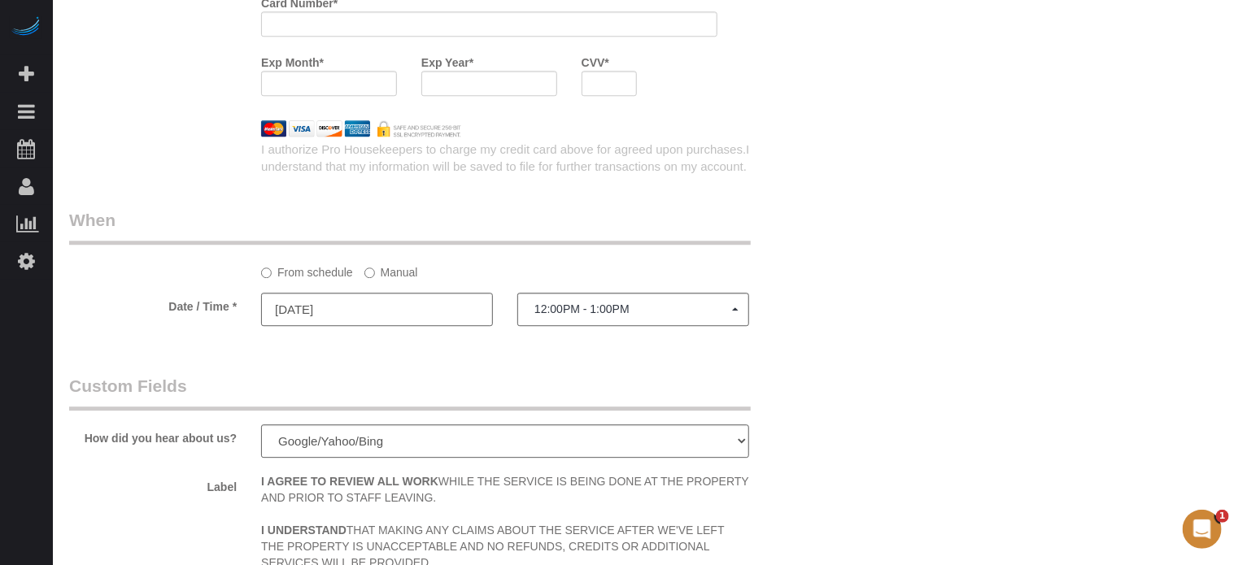
click at [807, 295] on sui-booking-spot "From schedule Manual Date / Time * 08/30/2025 12:00PM - 1:00PM Sat August 30th …" at bounding box center [441, 268] width 744 height 121
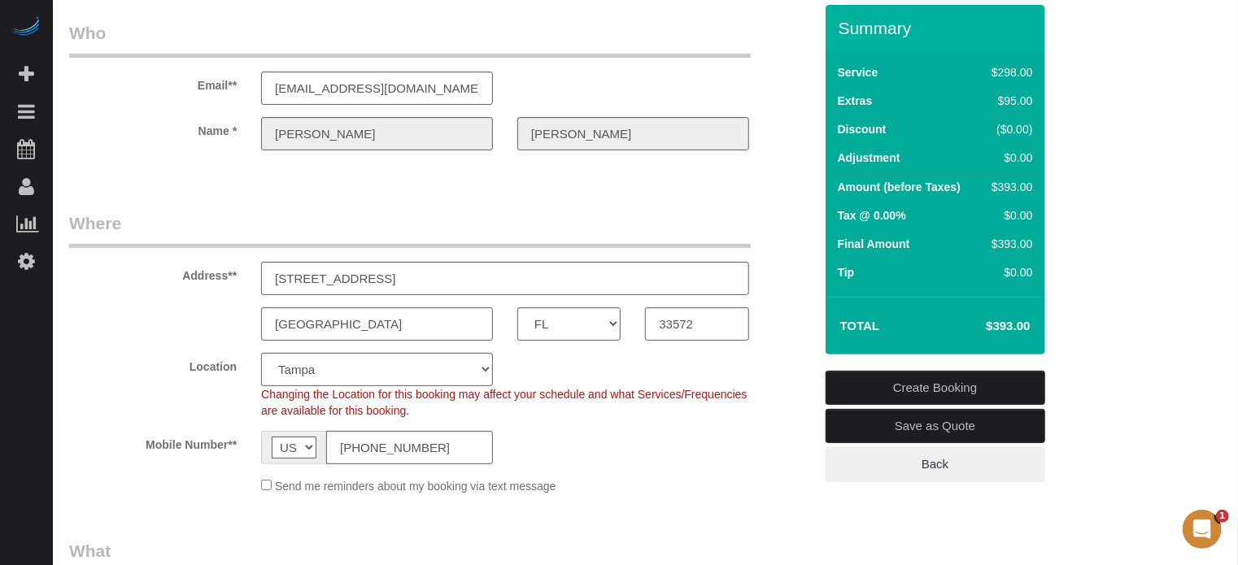
scroll to position [0, 0]
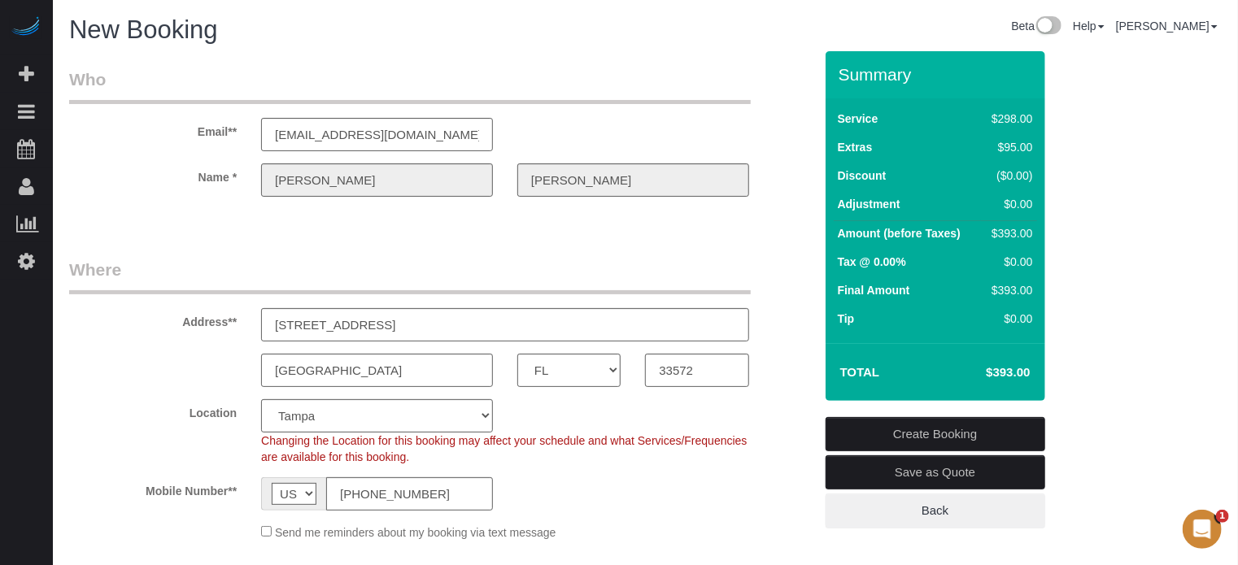
click at [237, 181] on div "Name * Jonathan Williams" at bounding box center [441, 180] width 769 height 33
click at [752, 203] on sui-booking-customer "Email** mathoegag@macr2.com Name * Jonathan Williams" at bounding box center [441, 141] width 744 height 146
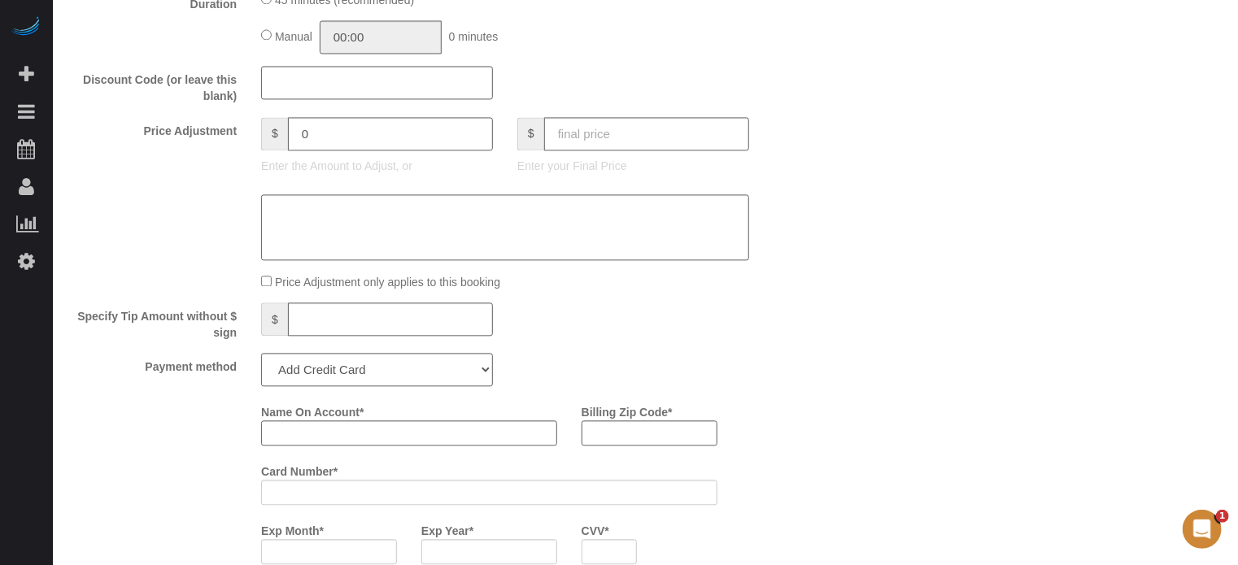
scroll to position [1790, 0]
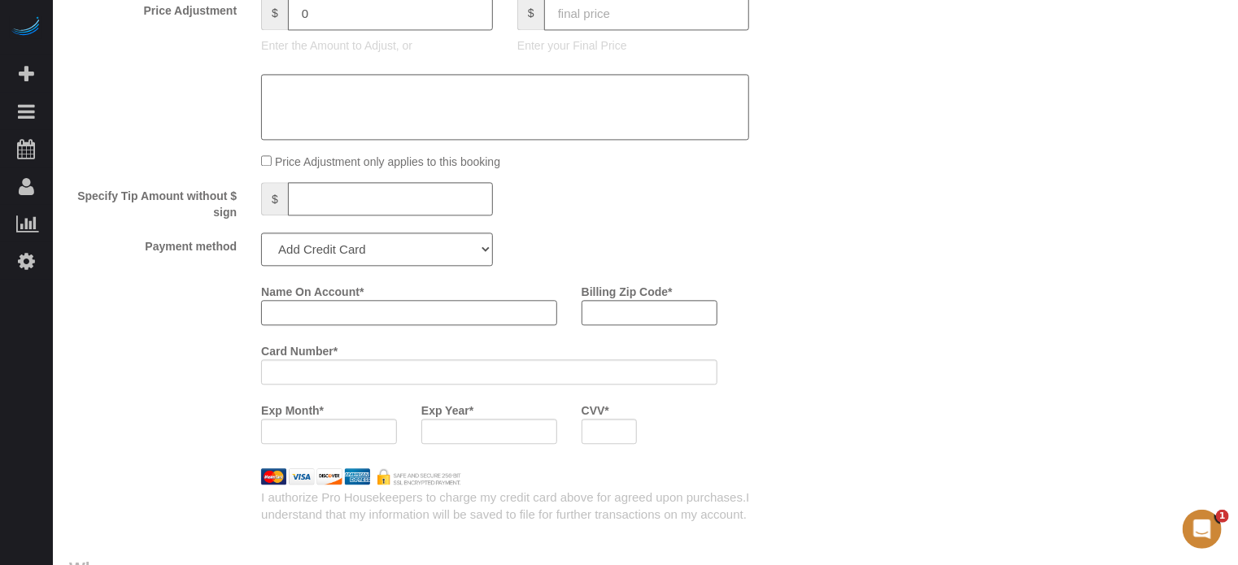
click at [404, 321] on input "Name On Account *" at bounding box center [409, 312] width 296 height 25
paste input "Jonathan"
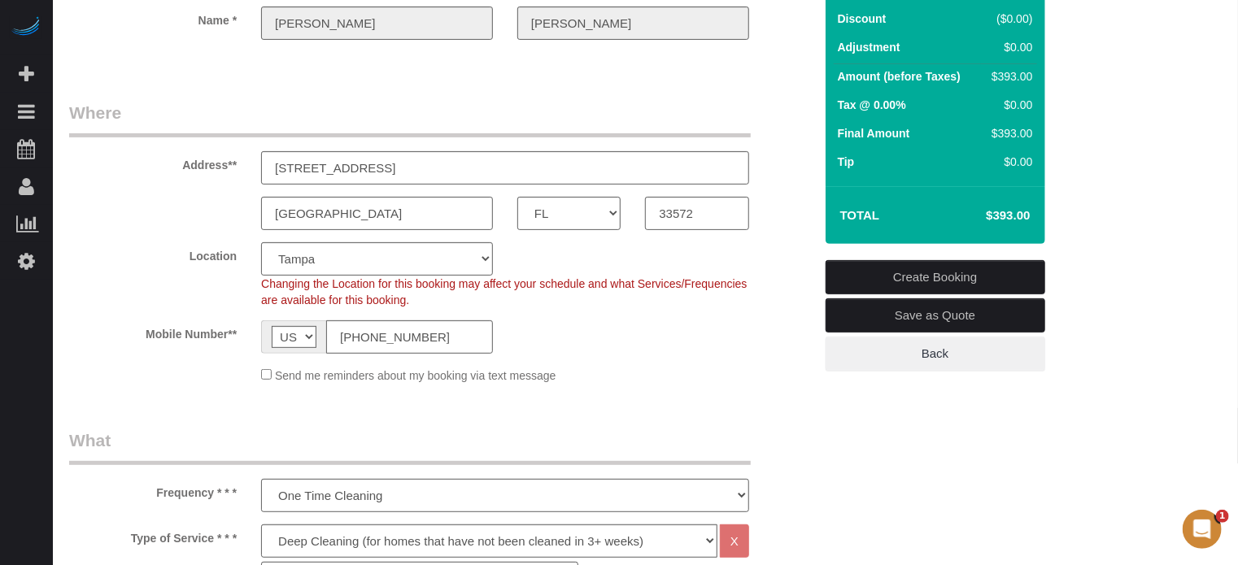
scroll to position [0, 0]
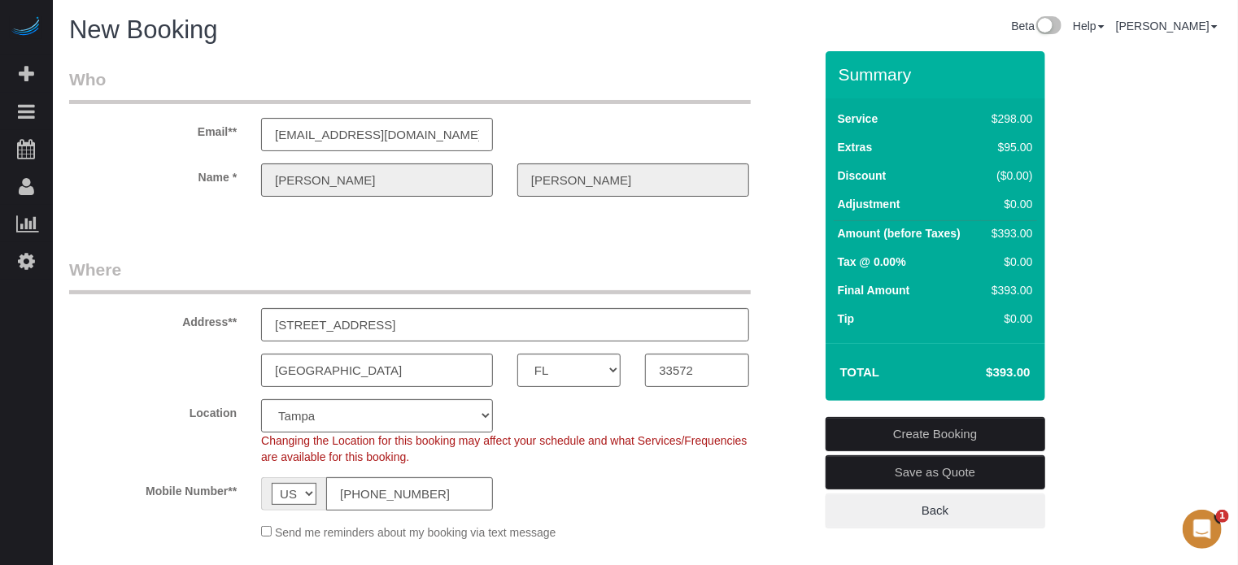
click at [485, 183] on div "Name * Jonathan Williams" at bounding box center [441, 180] width 769 height 33
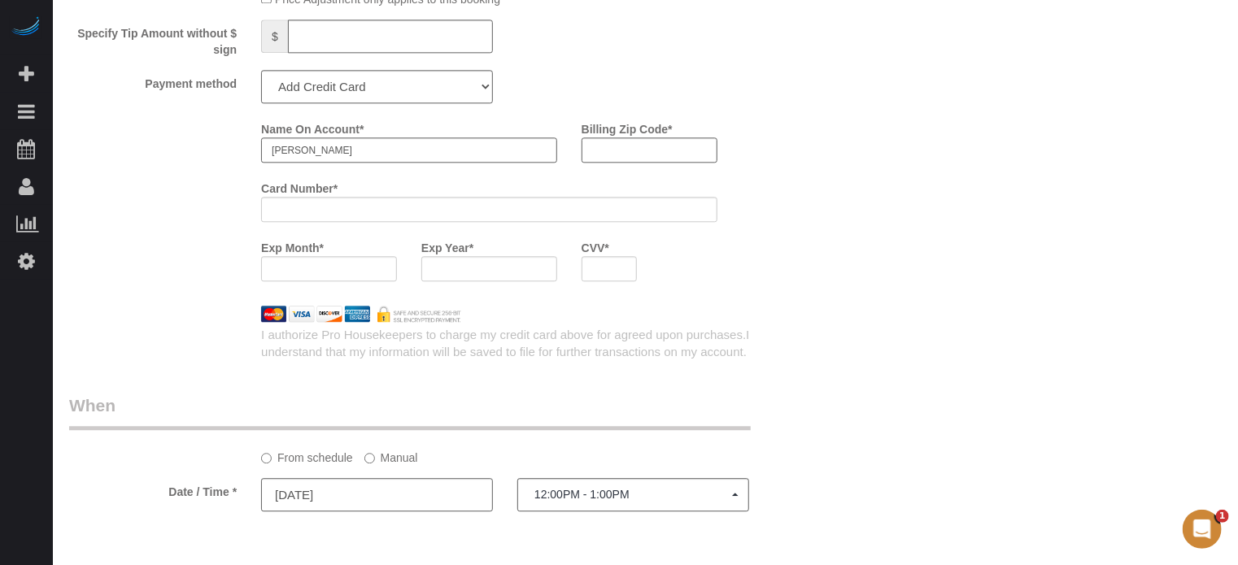
scroll to position [1871, 0]
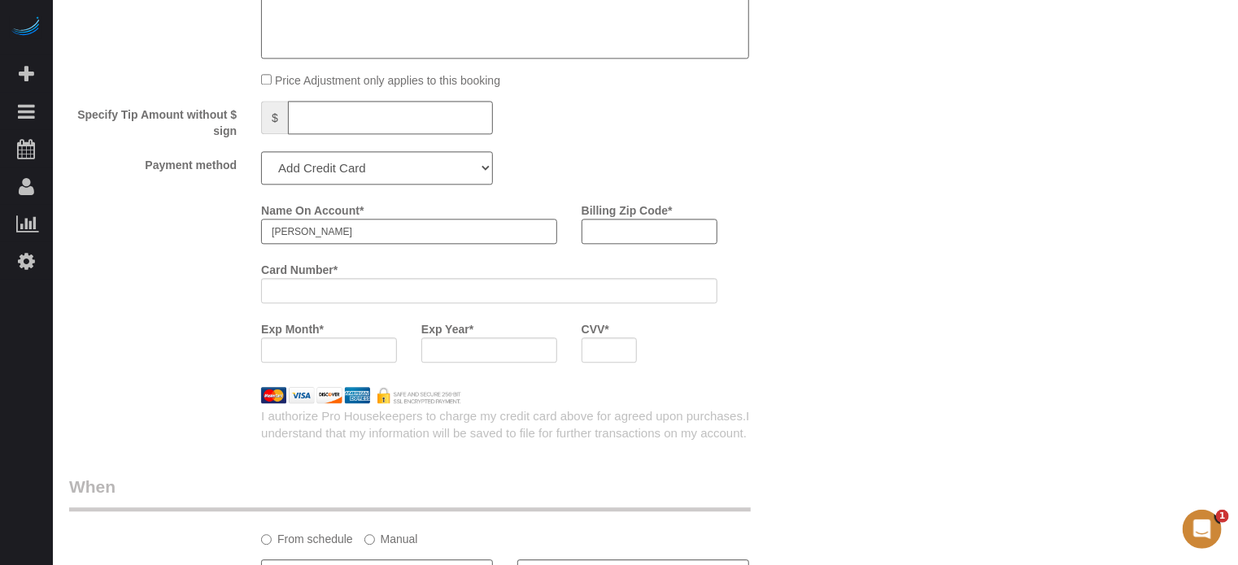
click at [397, 243] on input "Jonathan" at bounding box center [409, 231] width 296 height 25
paste input "Williams"
type input "Jonathan Williams"
click at [356, 289] on div at bounding box center [489, 290] width 456 height 25
click at [675, 230] on input "Billing Zip Code *" at bounding box center [650, 231] width 136 height 25
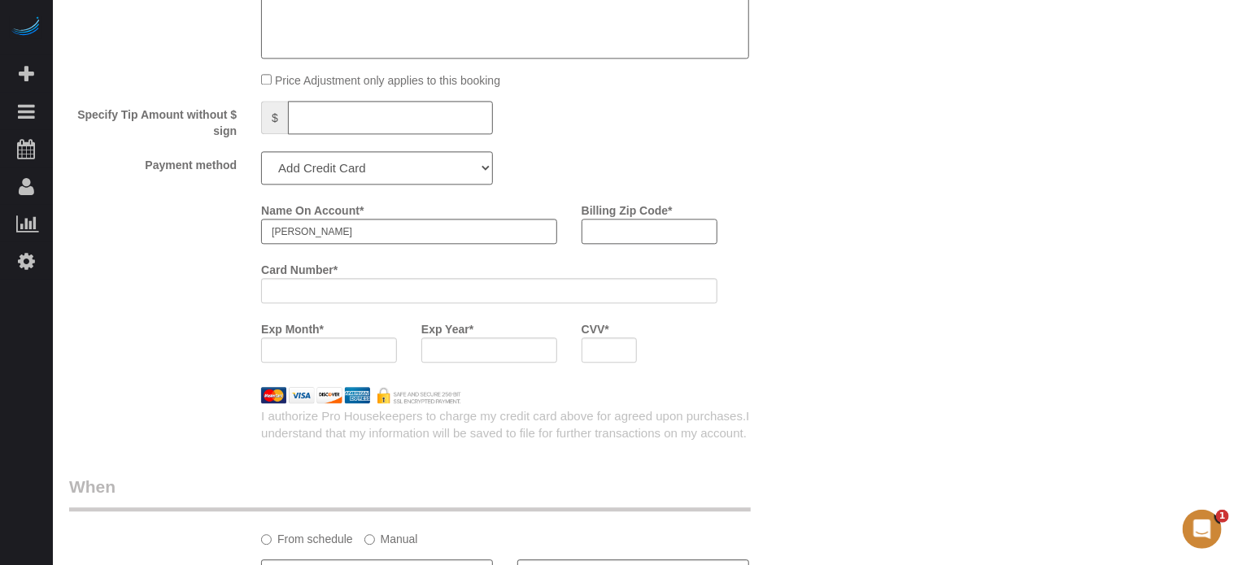
paste input "34266"
type input "34266"
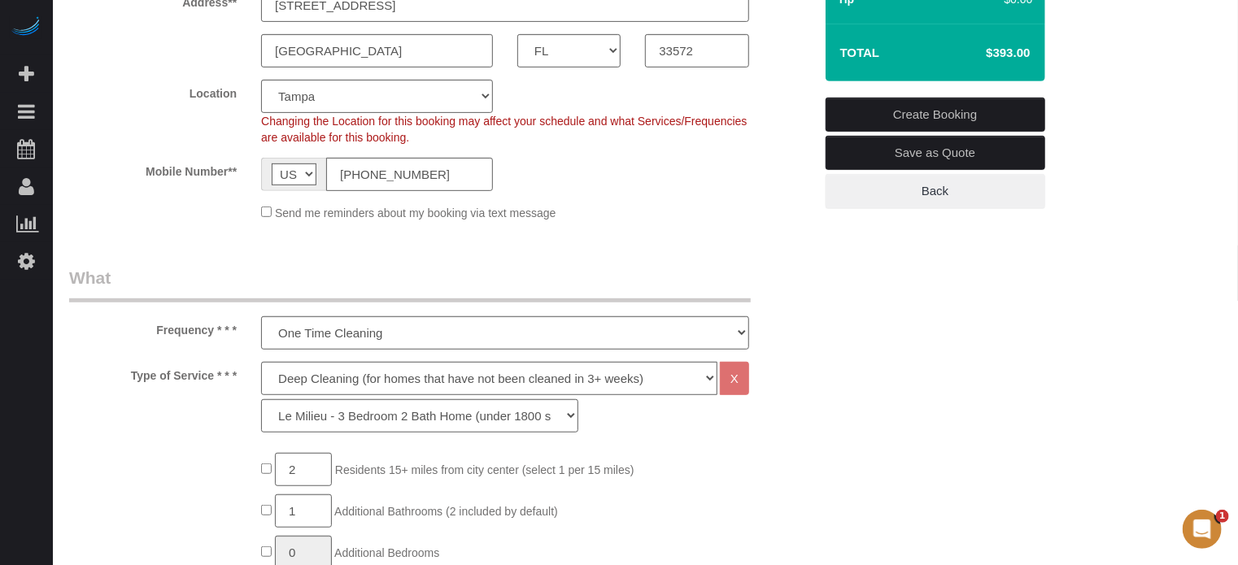
scroll to position [163, 0]
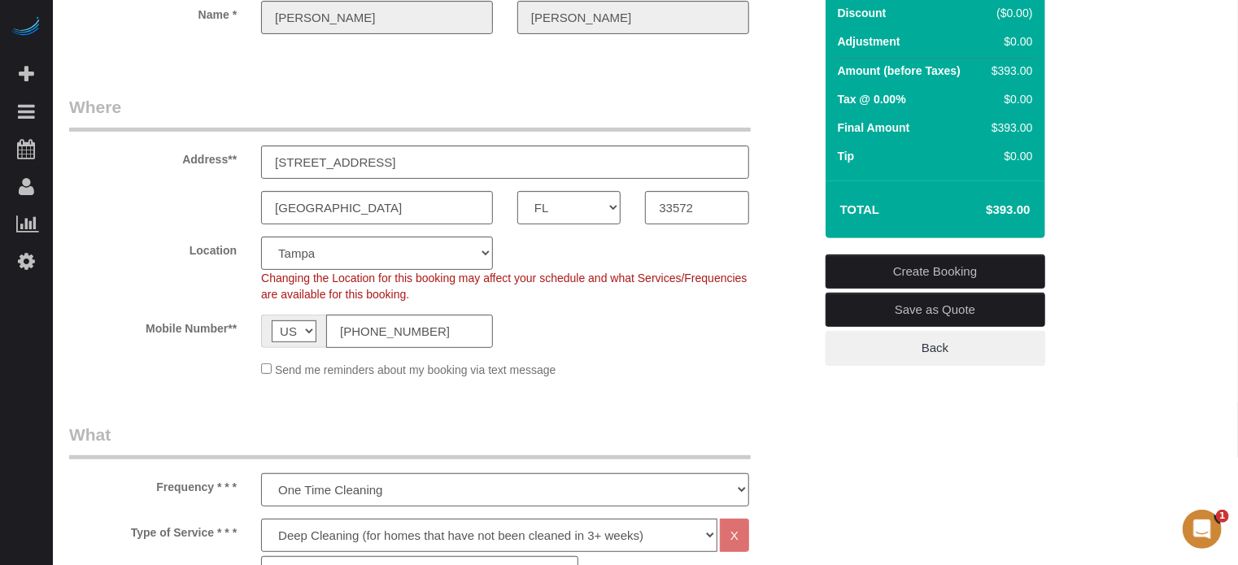
click at [908, 268] on link "Create Booking" at bounding box center [936, 272] width 220 height 34
